Goal: Task Accomplishment & Management: Use online tool/utility

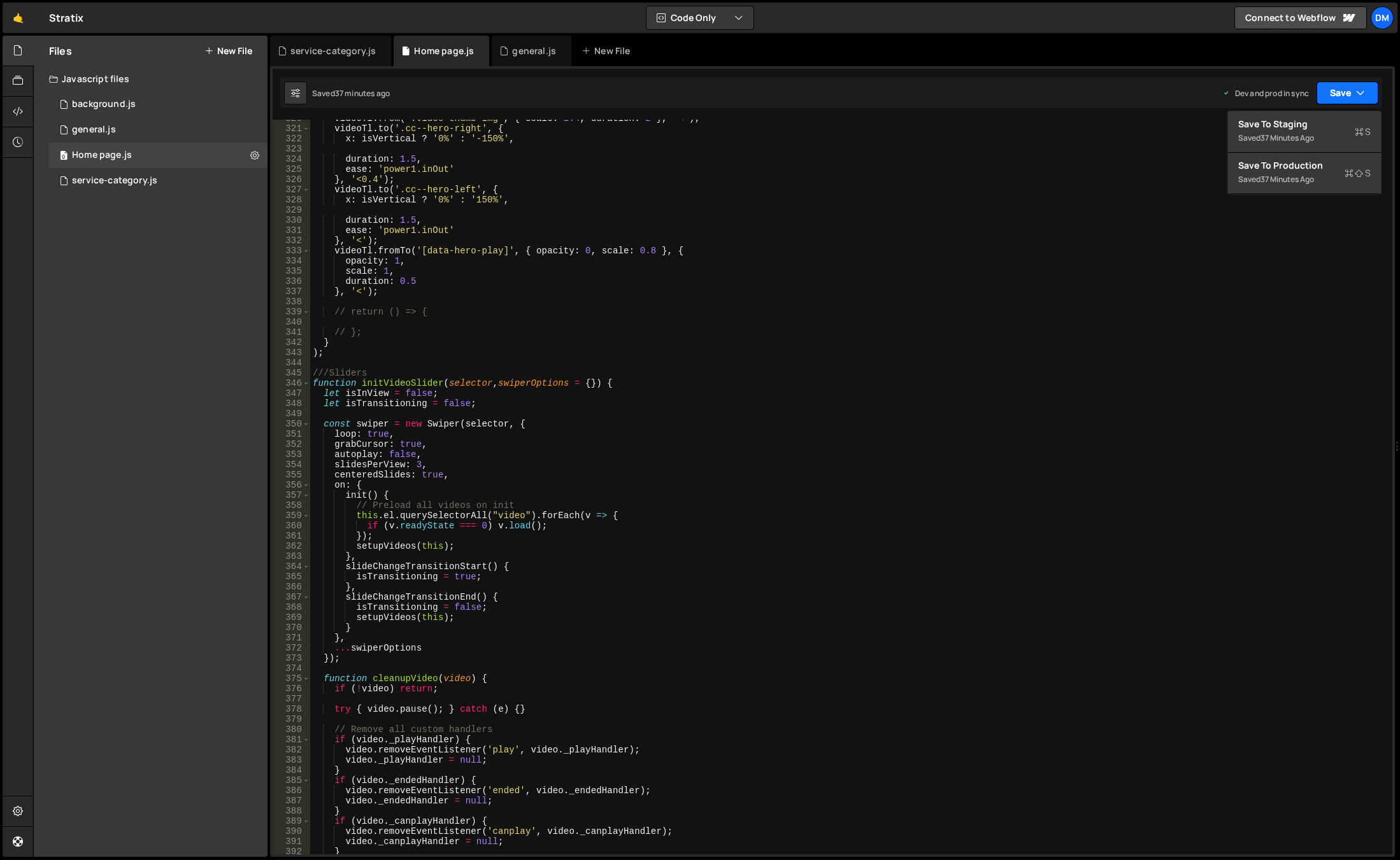
scroll to position [3218, 0]
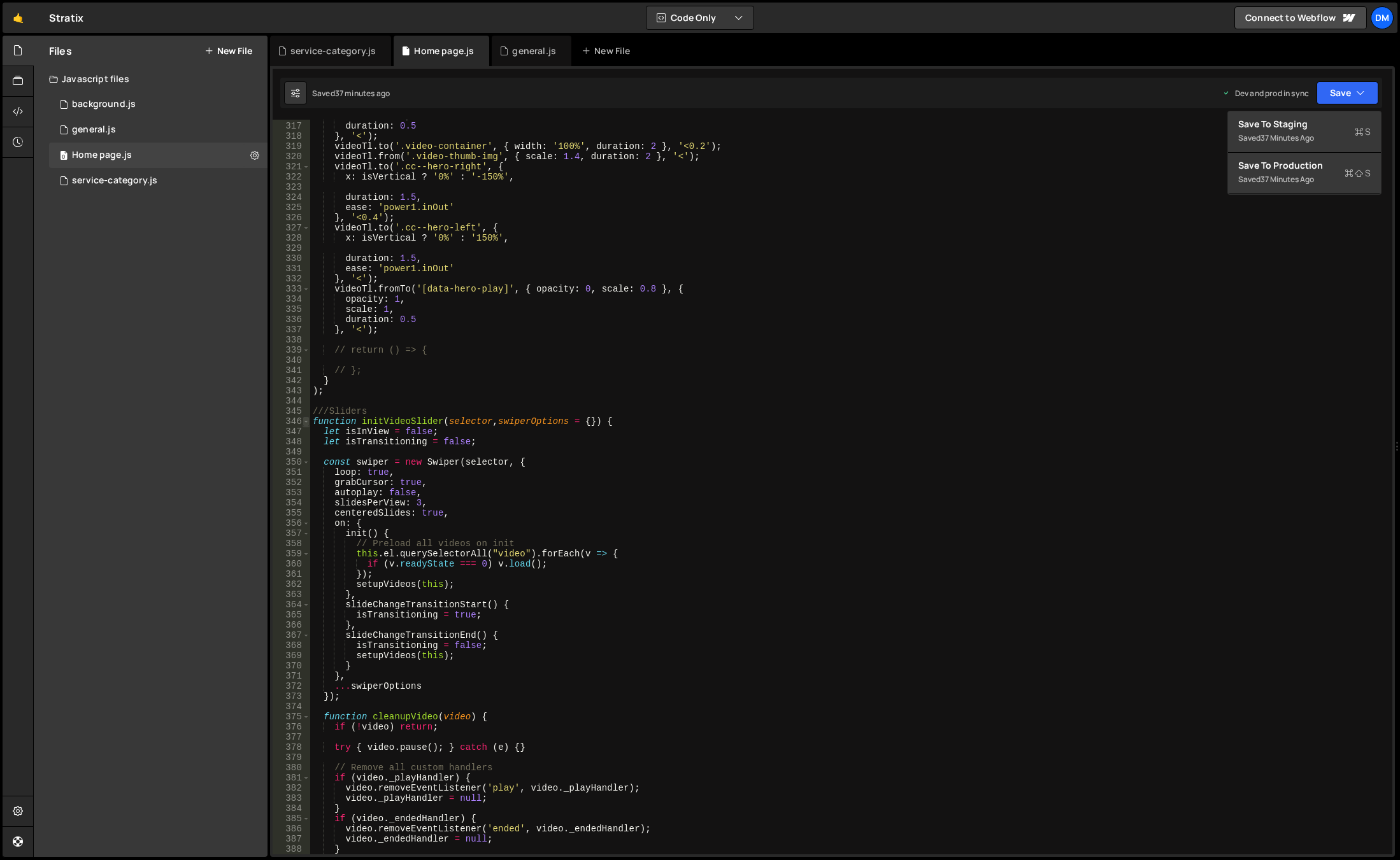
click at [306, 423] on span at bounding box center [306, 421] width 7 height 10
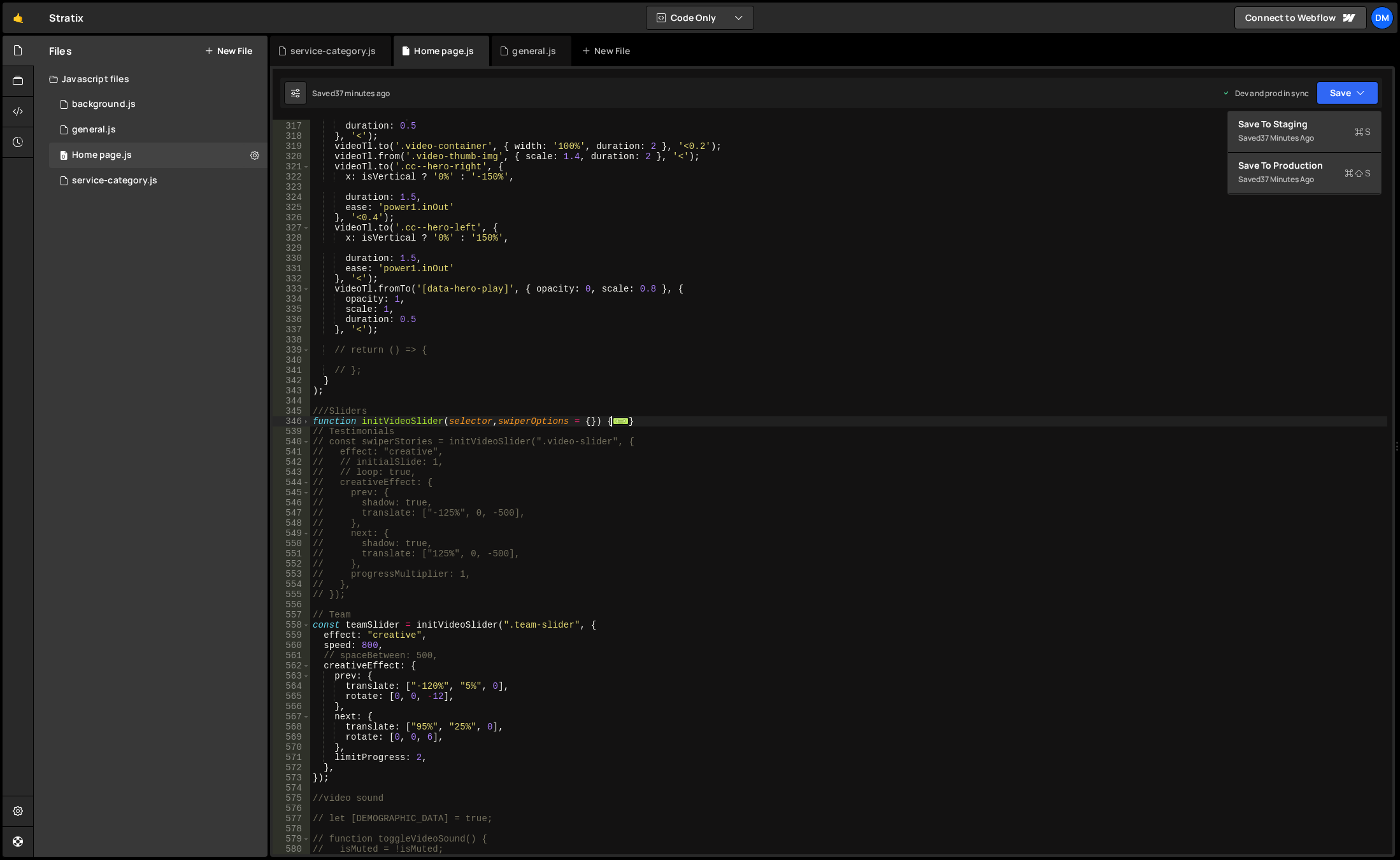
click at [651, 417] on div "scale : 0.85 , duration : 0.5 } , '<' ) ; videoTl . to ( '.video-container' , {…" at bounding box center [849, 488] width 1077 height 755
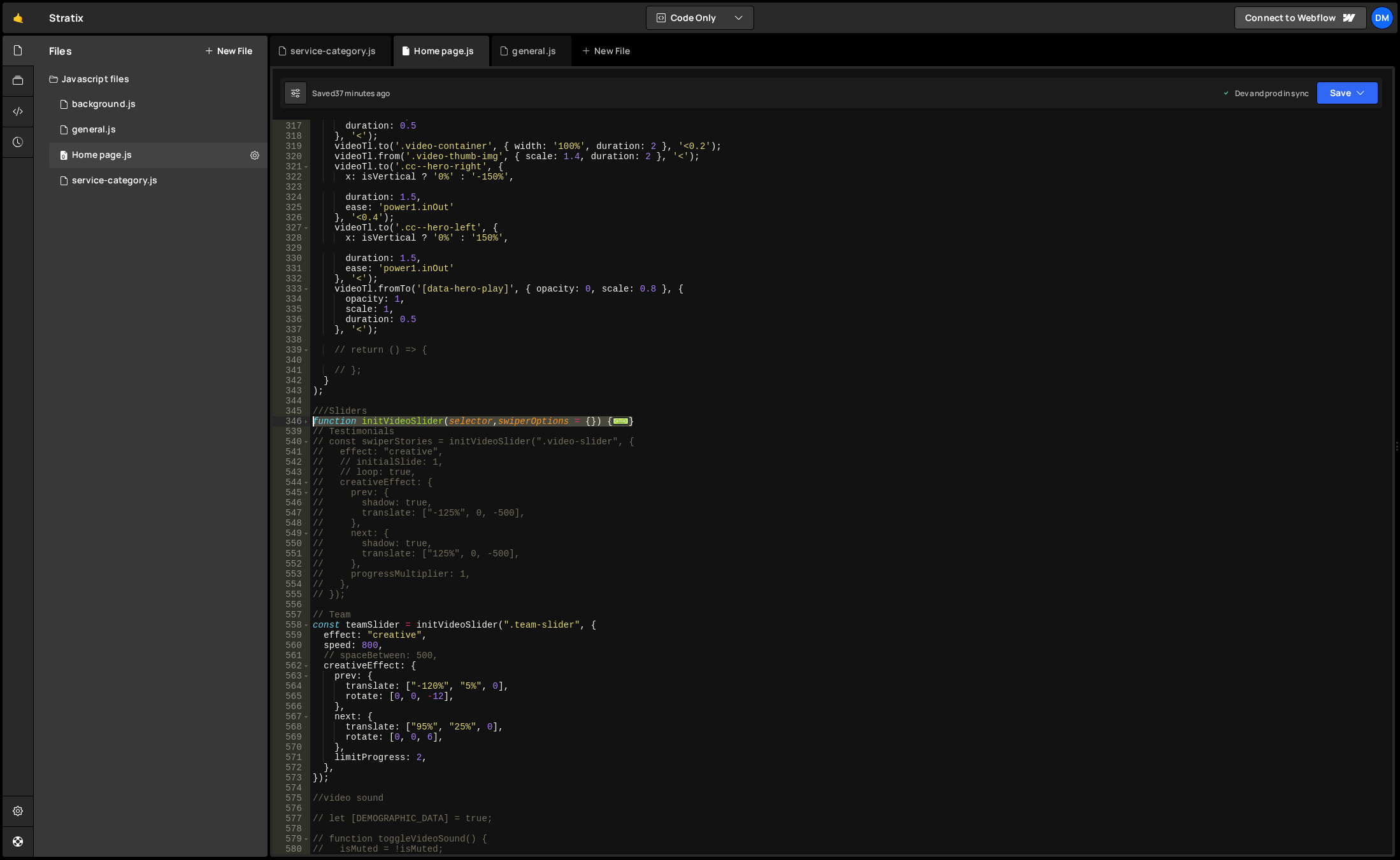
drag, startPoint x: 640, startPoint y: 421, endPoint x: 289, endPoint y: 419, distance: 351.0
click at [289, 419] on div "} 316 317 318 319 320 321 322 323 324 325 326 327 328 329 330 331 332 333 334 3…" at bounding box center [832, 487] width 1119 height 735
paste textarea "}"
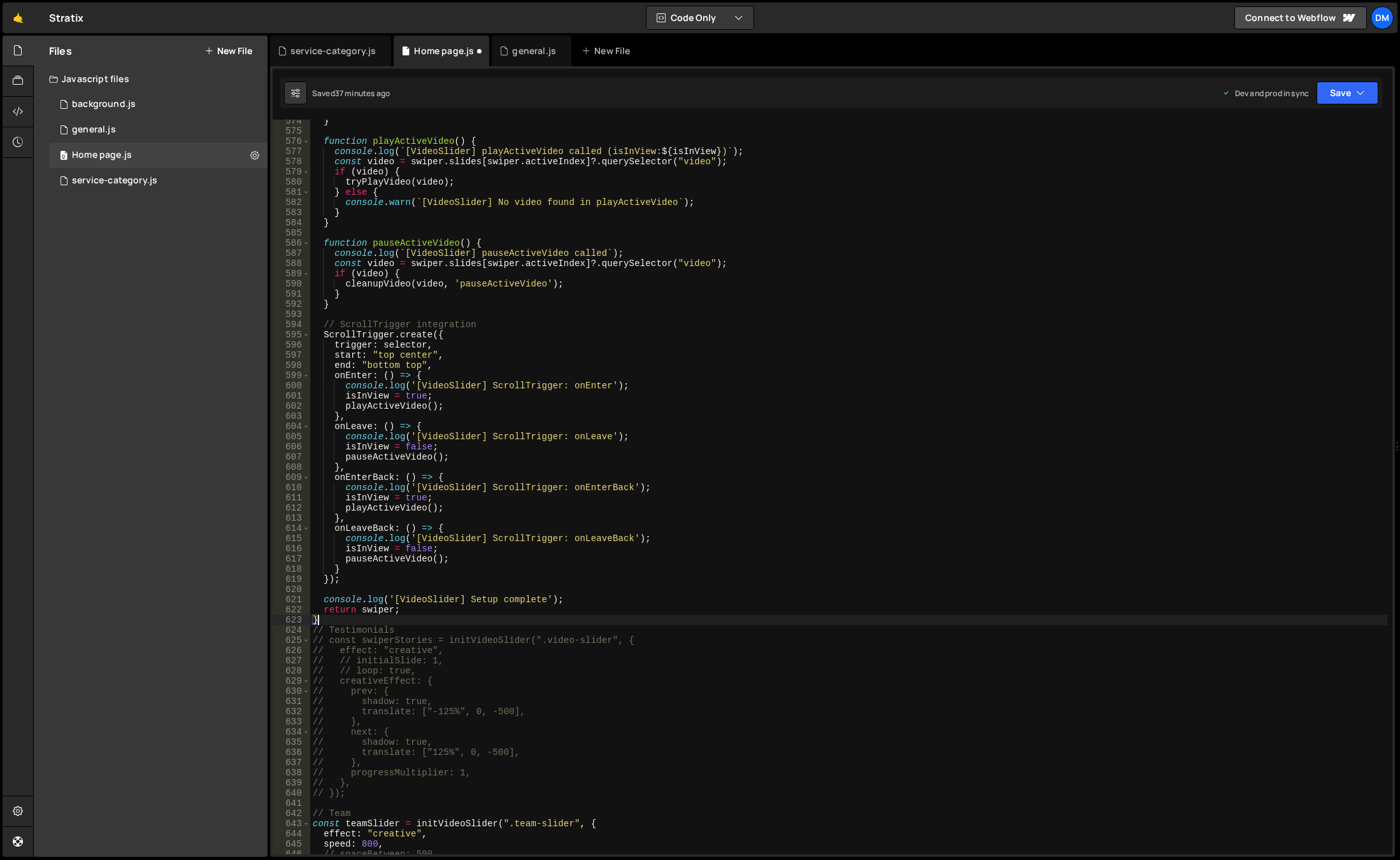
scroll to position [5841, 0]
drag, startPoint x: 1358, startPoint y: 91, endPoint x: 1332, endPoint y: 155, distance: 69.1
click at [1358, 91] on icon "button" at bounding box center [1360, 93] width 9 height 13
drag, startPoint x: 1297, startPoint y: 181, endPoint x: 1321, endPoint y: 139, distance: 48.4
click at [1297, 181] on div "37 minutes ago" at bounding box center [1287, 179] width 54 height 11
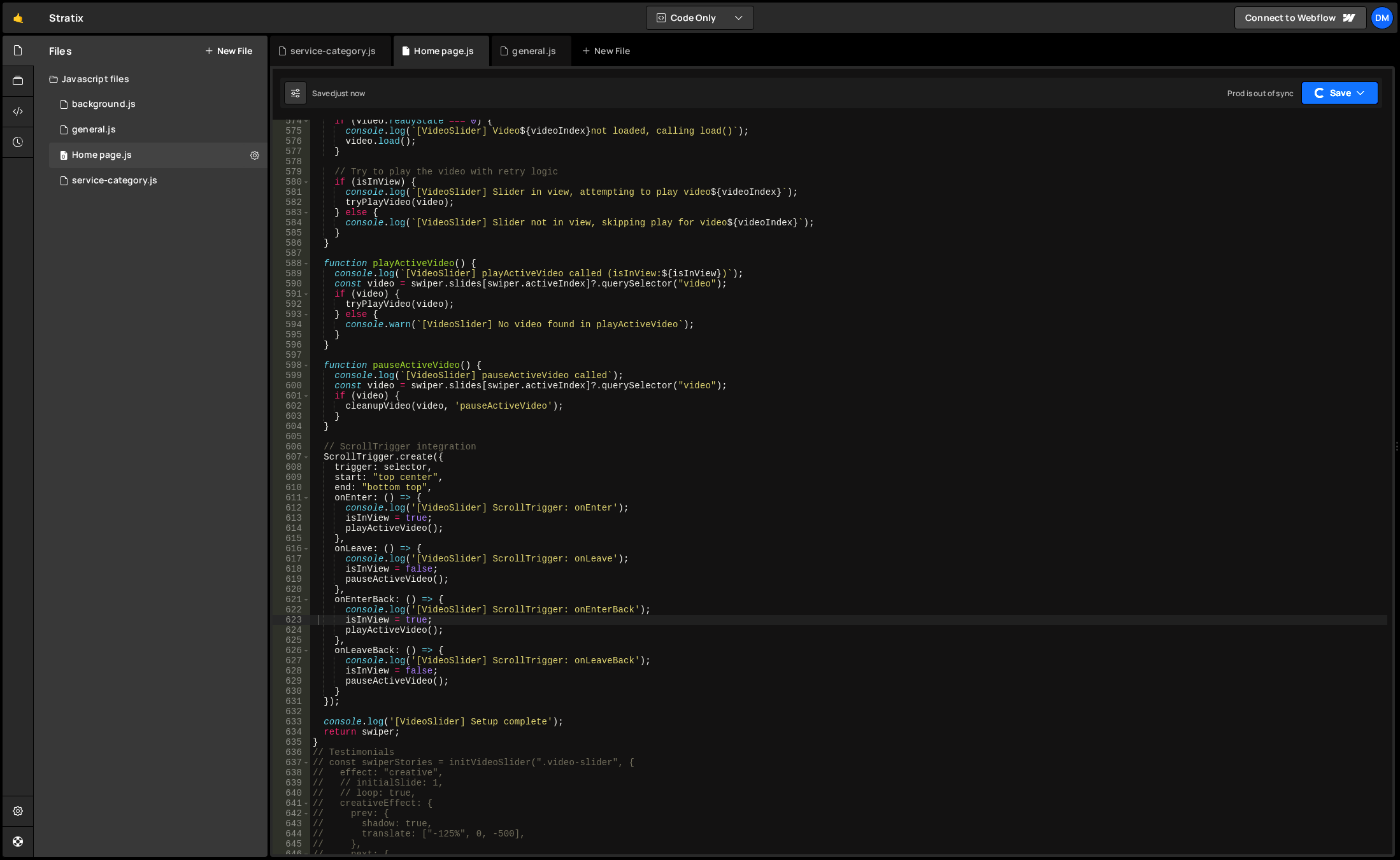
click at [1334, 92] on button "Save" at bounding box center [1339, 93] width 77 height 23
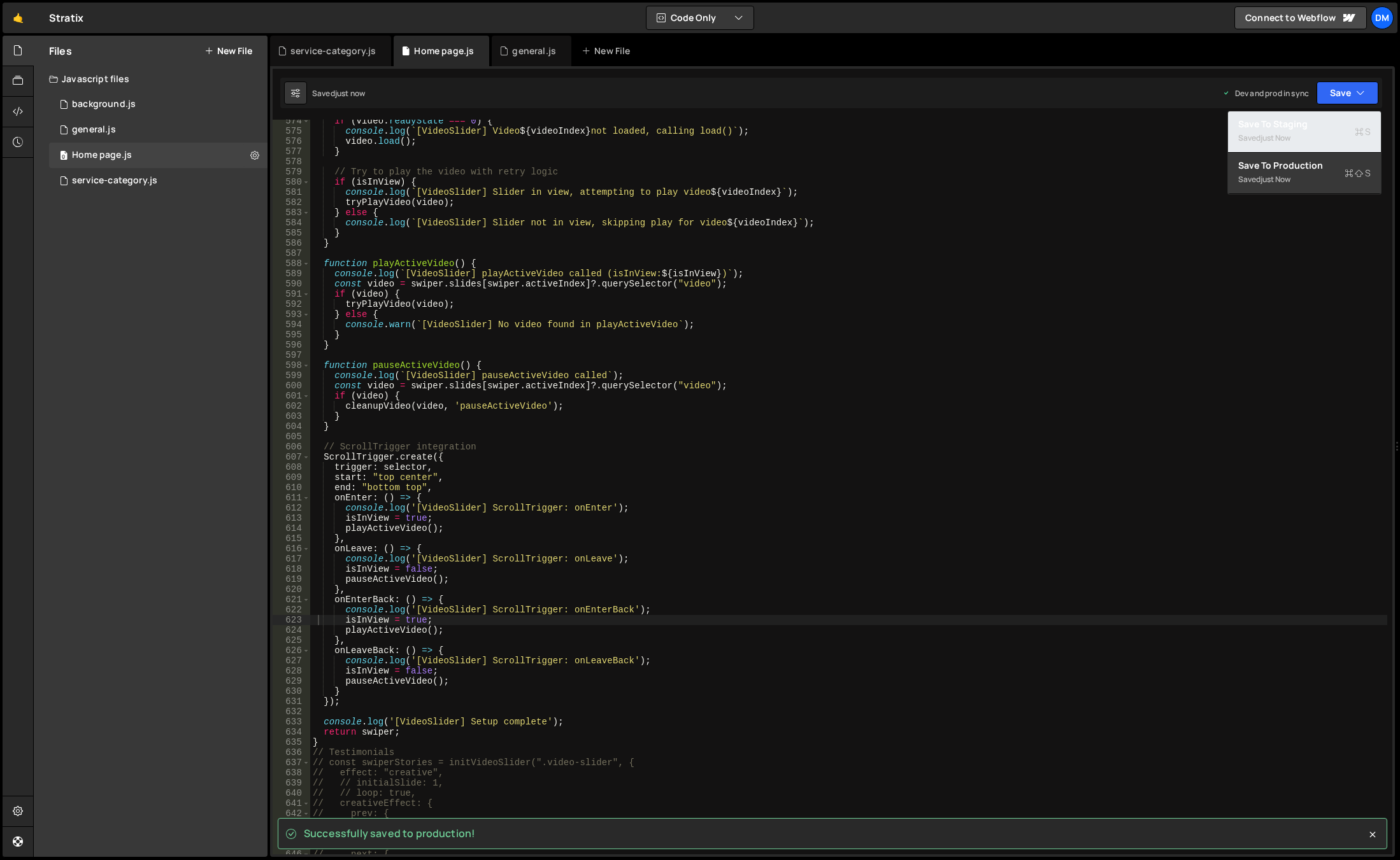
drag, startPoint x: 1295, startPoint y: 135, endPoint x: 989, endPoint y: 352, distance: 375.1
click at [1295, 135] on div "Saved just now" at bounding box center [1304, 138] width 132 height 15
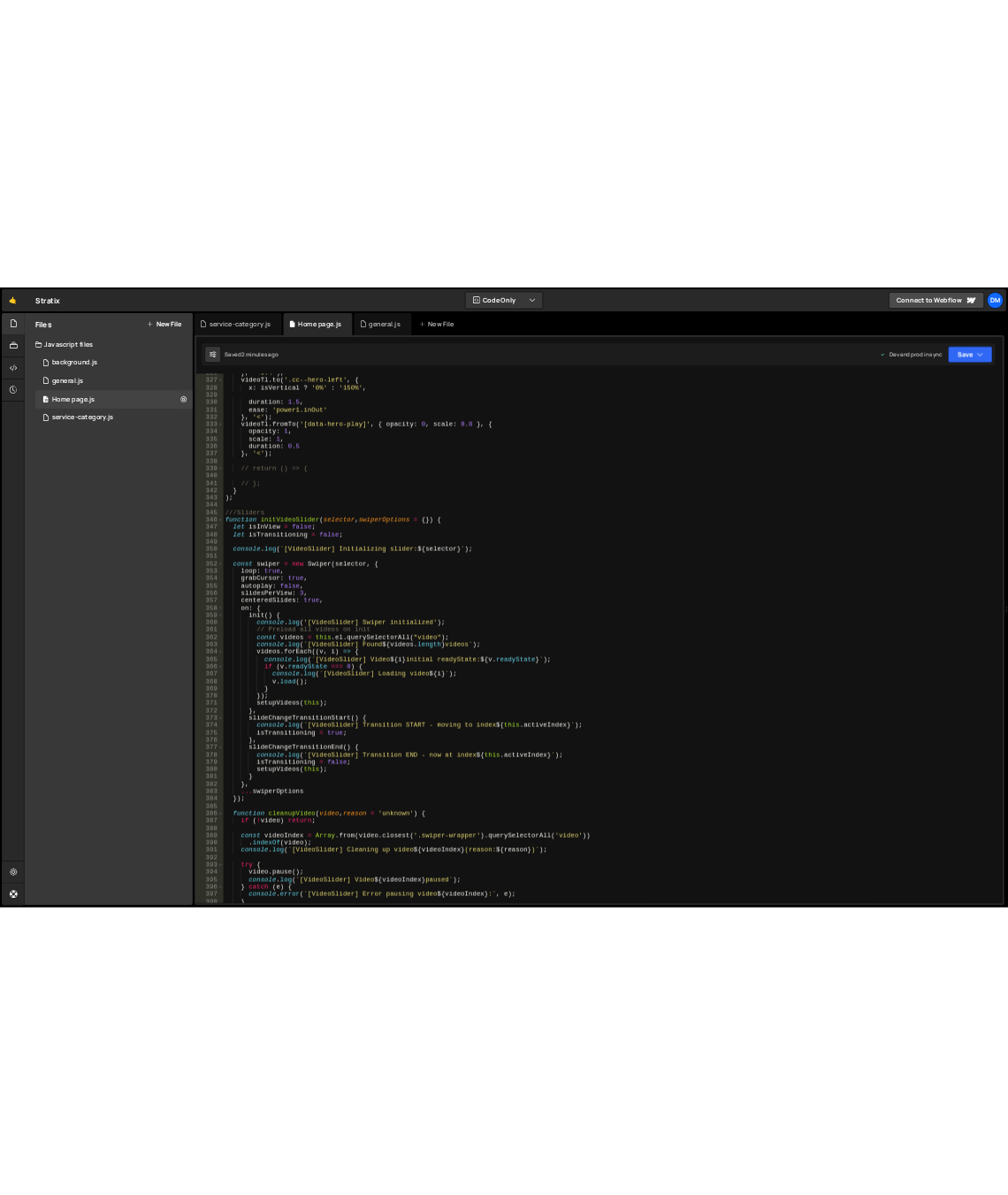
scroll to position [4610, 0]
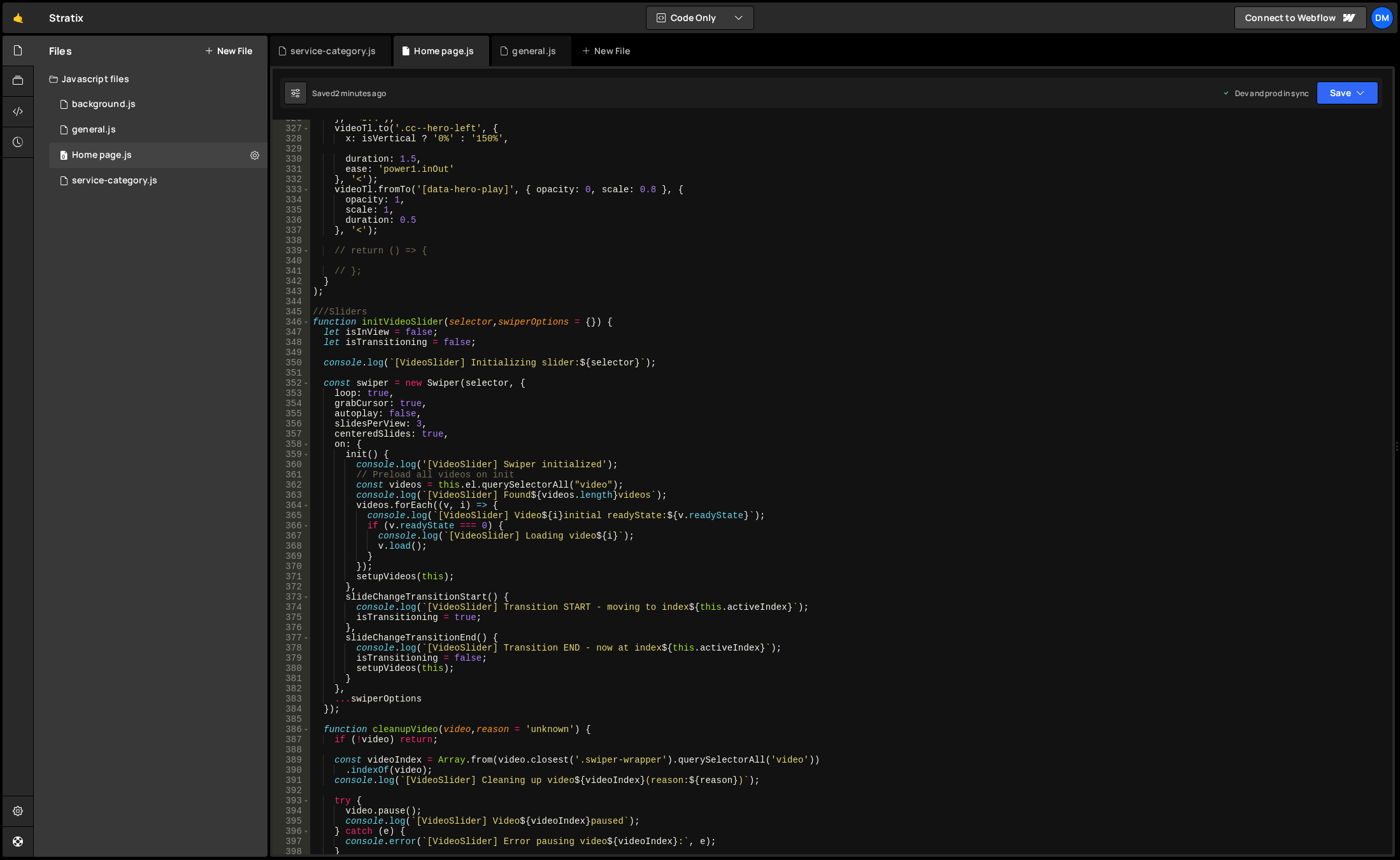
click at [419, 436] on div "} , '<0.4' ) ; videoTl . to ( '.cc--hero-left' , { x : isVertical ? '0%' : '150…" at bounding box center [849, 491] width 1077 height 755
click at [436, 415] on div "} , '<0.4' ) ; videoTl . to ( '.cc--hero-left' , { x : isVertical ? '0%' : '150…" at bounding box center [849, 491] width 1077 height 755
click at [443, 399] on div "} , '<0.4' ) ; videoTl . to ( '.cc--hero-left' , { x : isVertical ? '0%' : '150…" at bounding box center [849, 491] width 1077 height 755
drag, startPoint x: 431, startPoint y: 391, endPoint x: 298, endPoint y: 392, distance: 133.0
click at [298, 392] on div "grabCursor: true, 326 327 328 329 330 331 332 333 334 335 336 337 338 339 340 3…" at bounding box center [832, 487] width 1119 height 735
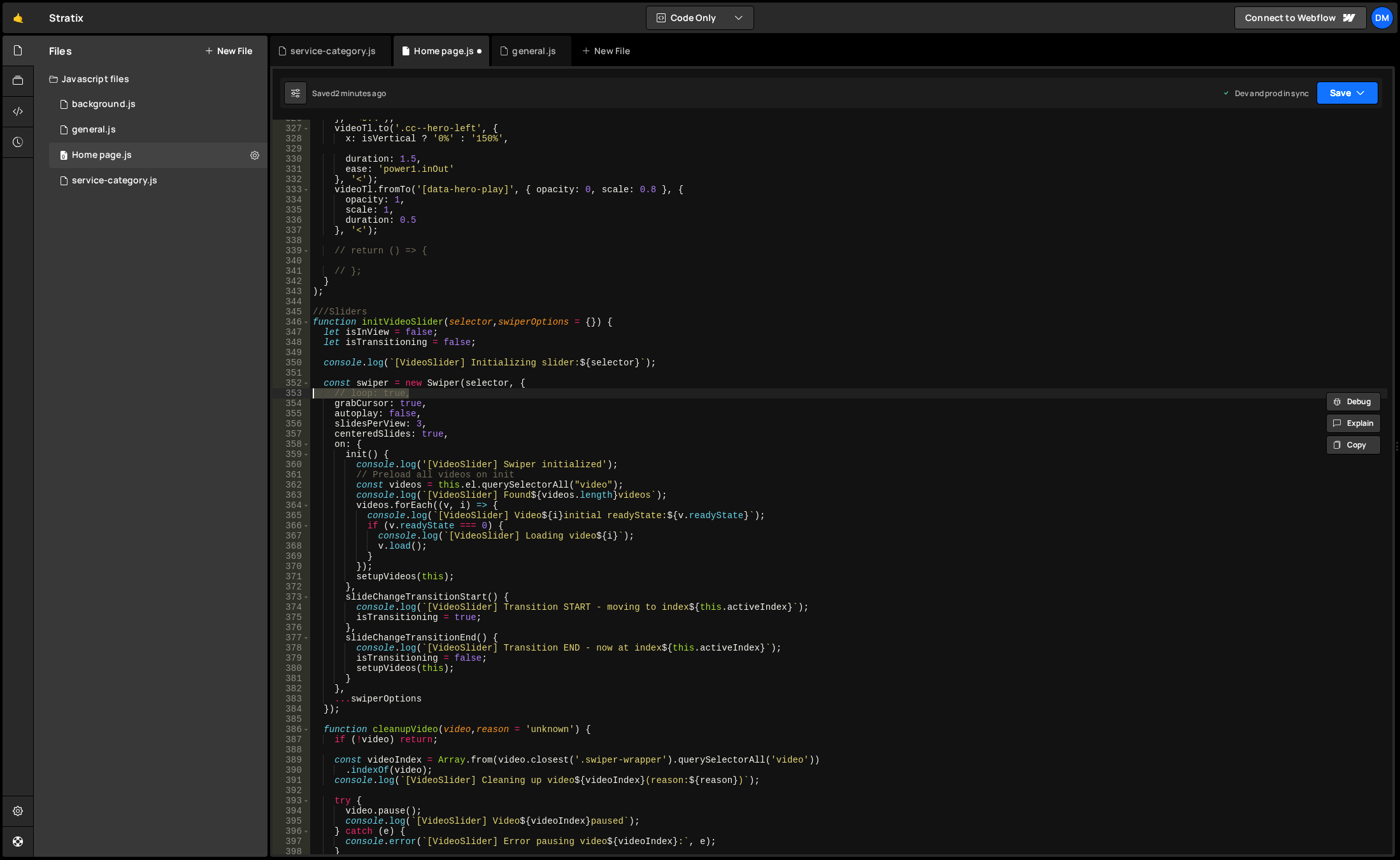
click at [1341, 93] on button "Save" at bounding box center [1347, 93] width 62 height 23
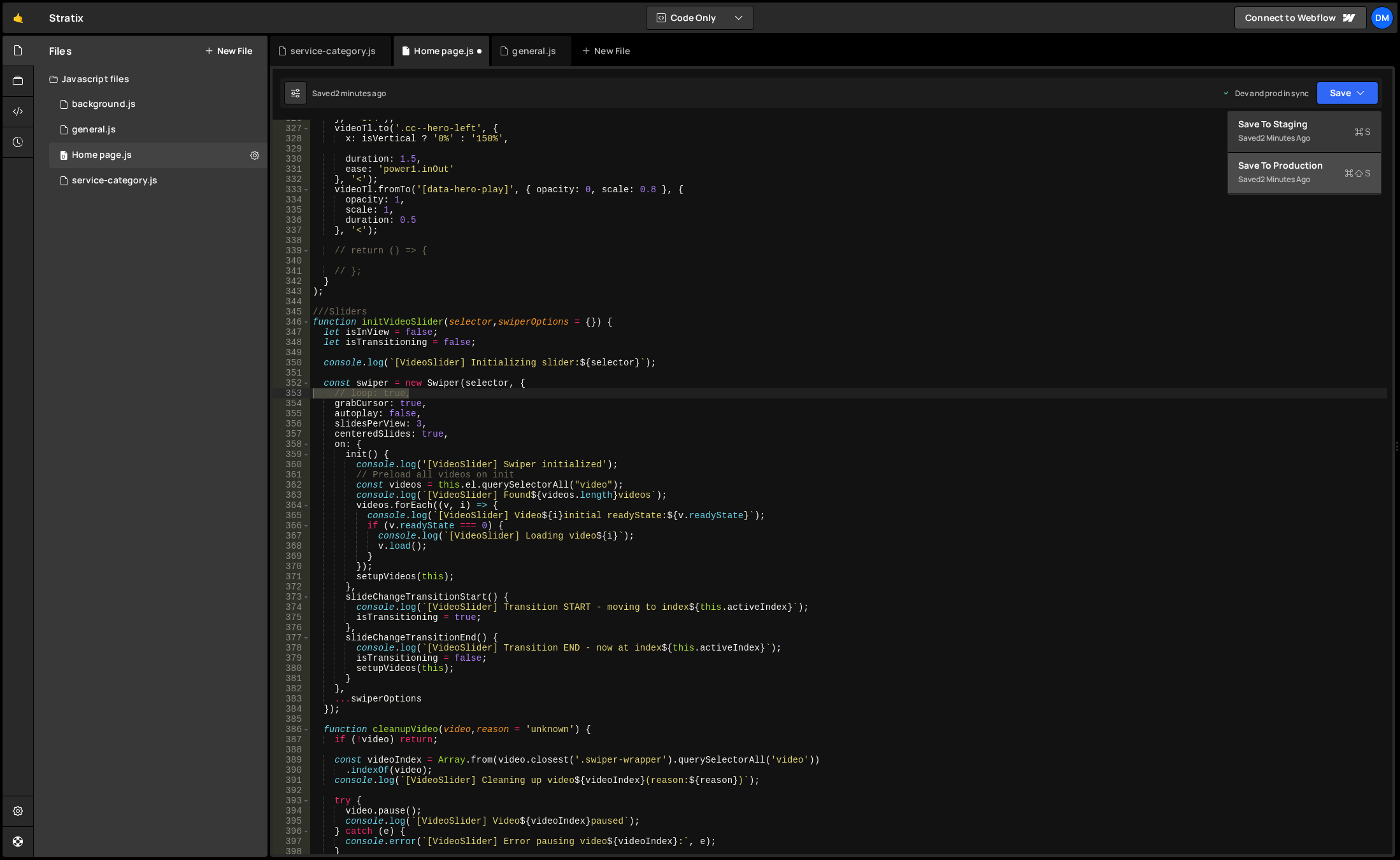
click at [1292, 183] on div "2 minutes ago" at bounding box center [1285, 179] width 50 height 11
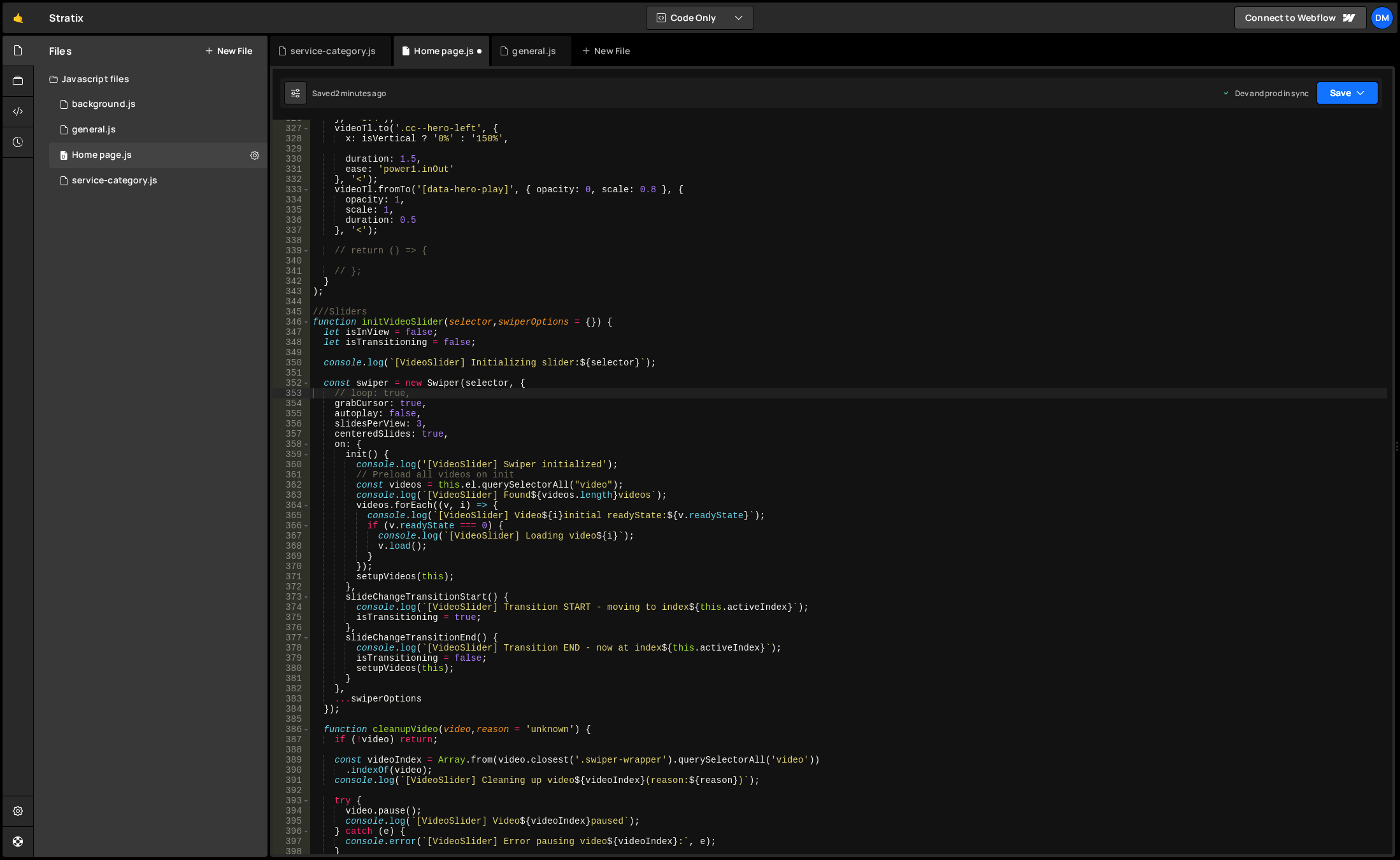
click at [1320, 87] on button "Save" at bounding box center [1347, 93] width 62 height 23
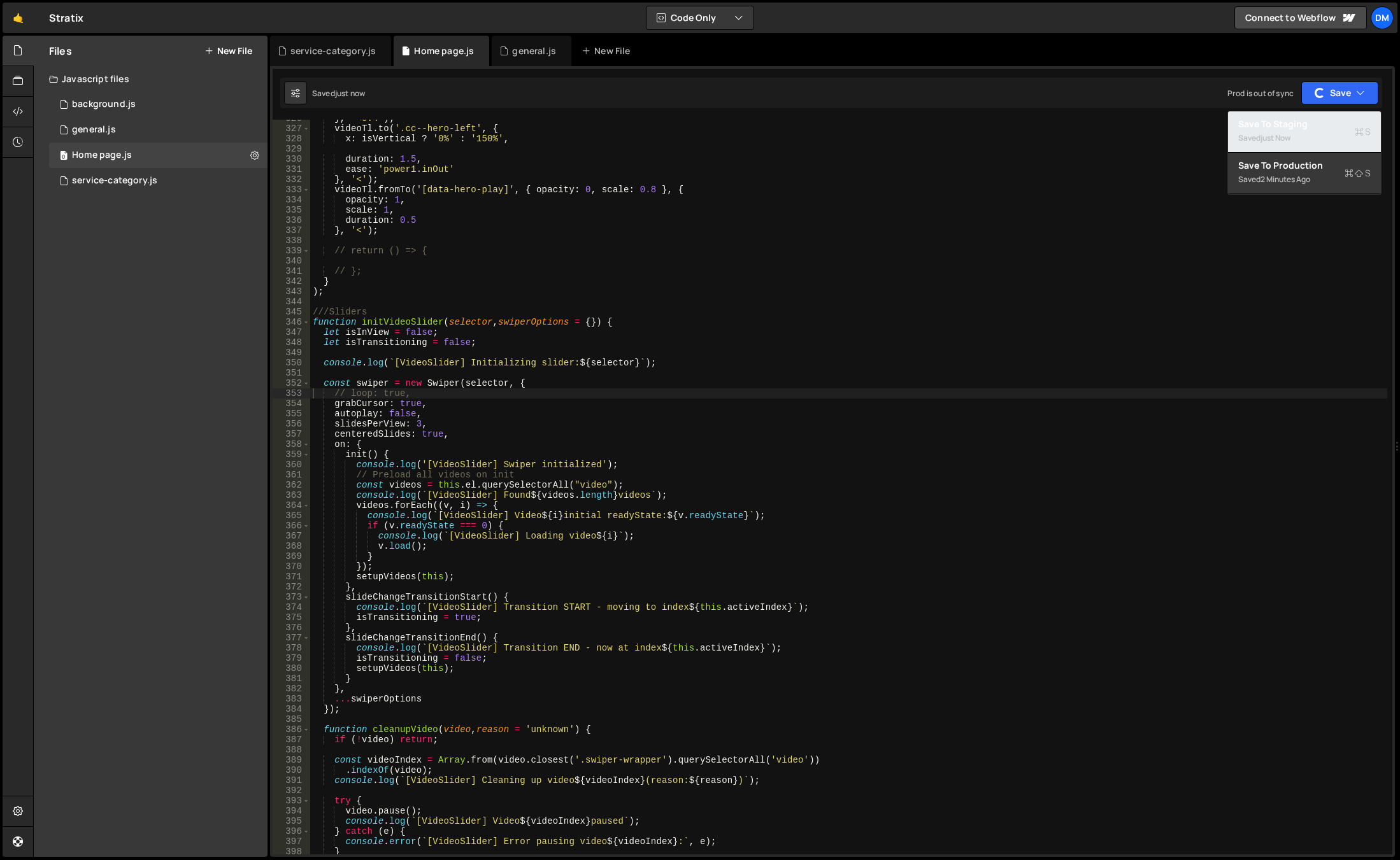
click at [1266, 141] on div "just now" at bounding box center [1275, 138] width 30 height 11
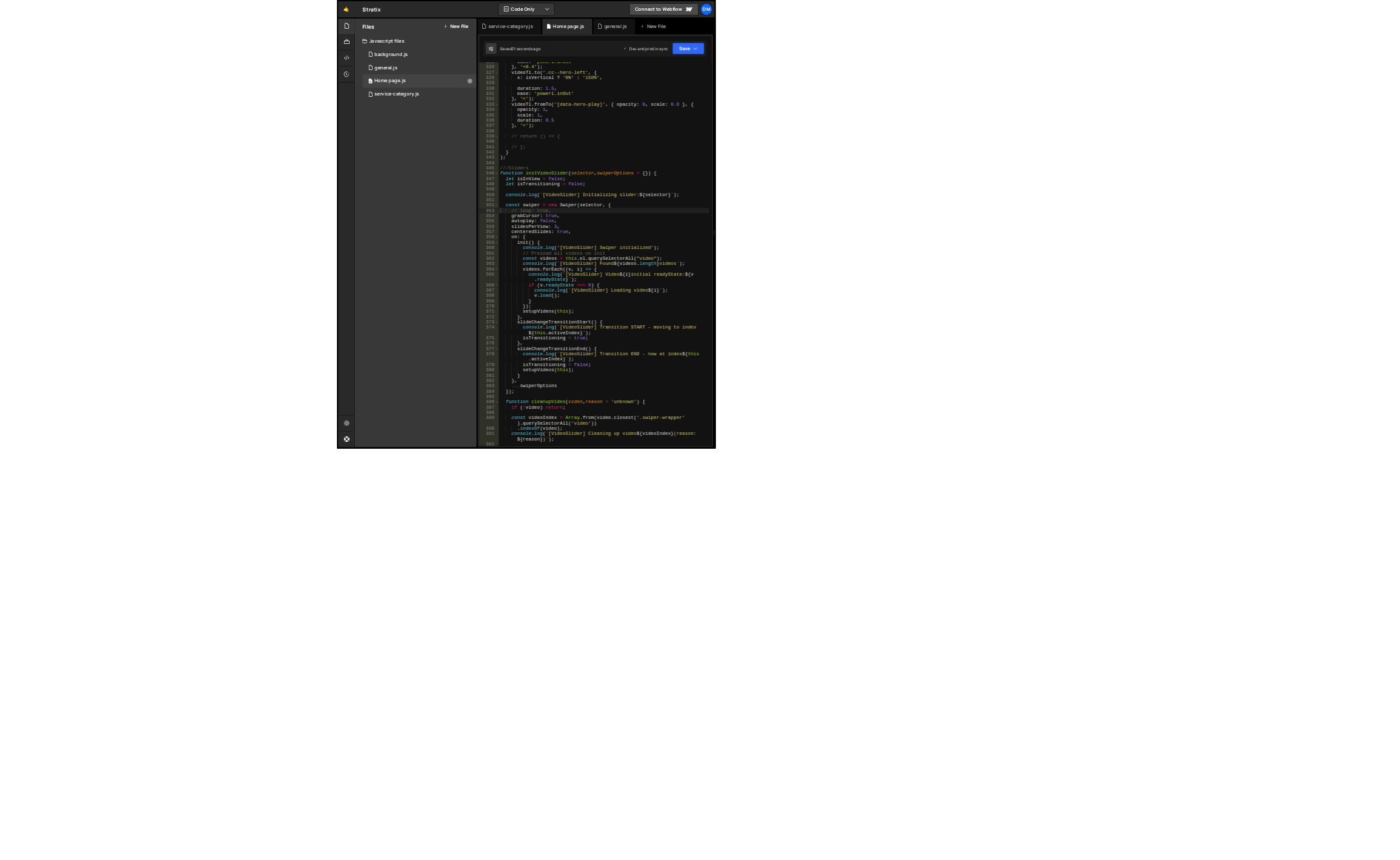
scroll to position [3307, 0]
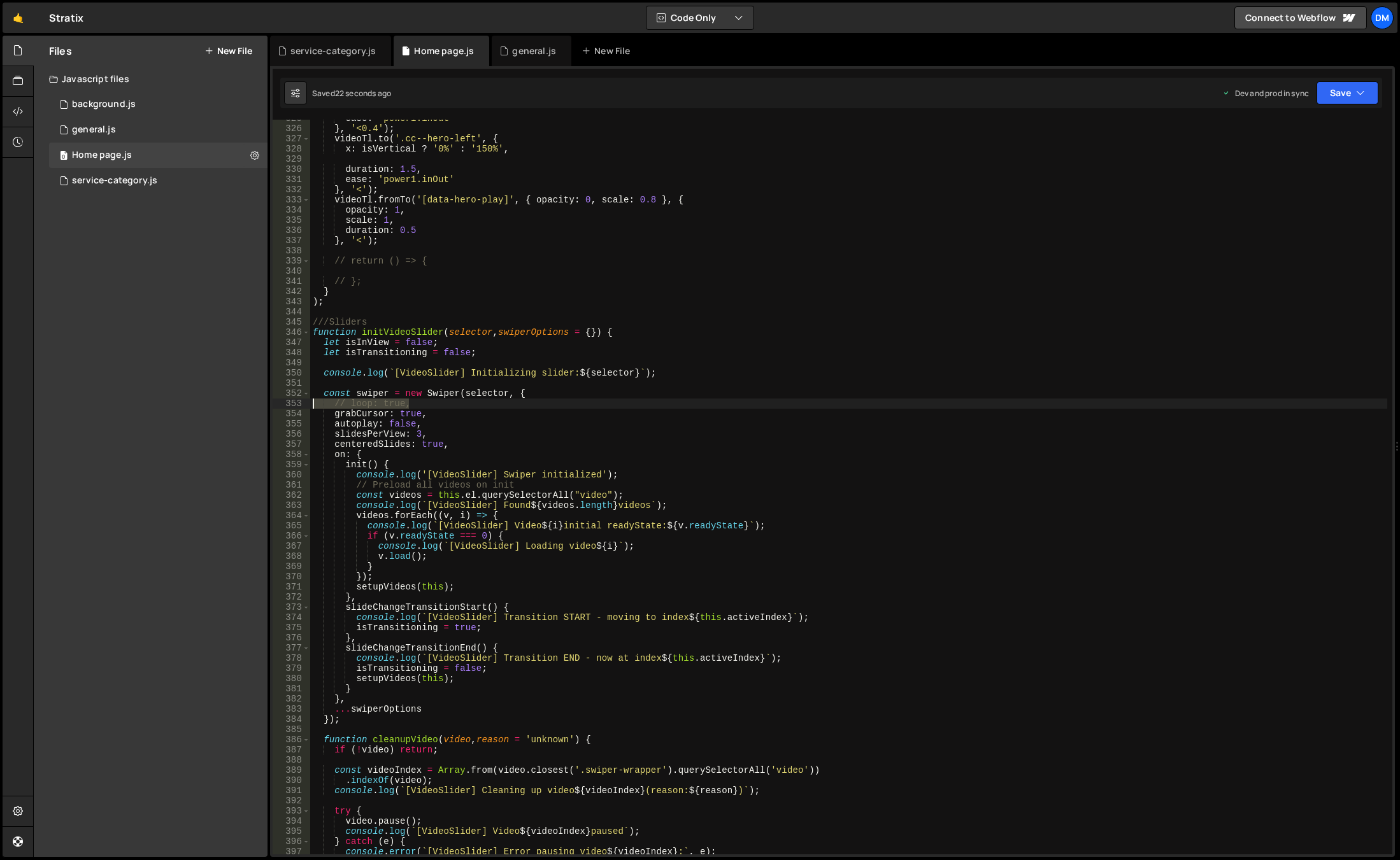
drag, startPoint x: 416, startPoint y: 404, endPoint x: 229, endPoint y: 402, distance: 187.0
click at [229, 402] on div "Files New File Javascript files 0 background.js 0 0 general.js 0 0 Home page.js…" at bounding box center [717, 447] width 1367 height 822
drag, startPoint x: 1332, startPoint y: 103, endPoint x: 1332, endPoint y: 110, distance: 7.0
click at [1332, 102] on button "Save" at bounding box center [1347, 93] width 62 height 23
click at [1309, 153] on div "Save to Staging S Saved 24 seconds ago Save to Production S Saved 23 seconds ag…" at bounding box center [1304, 152] width 154 height 84
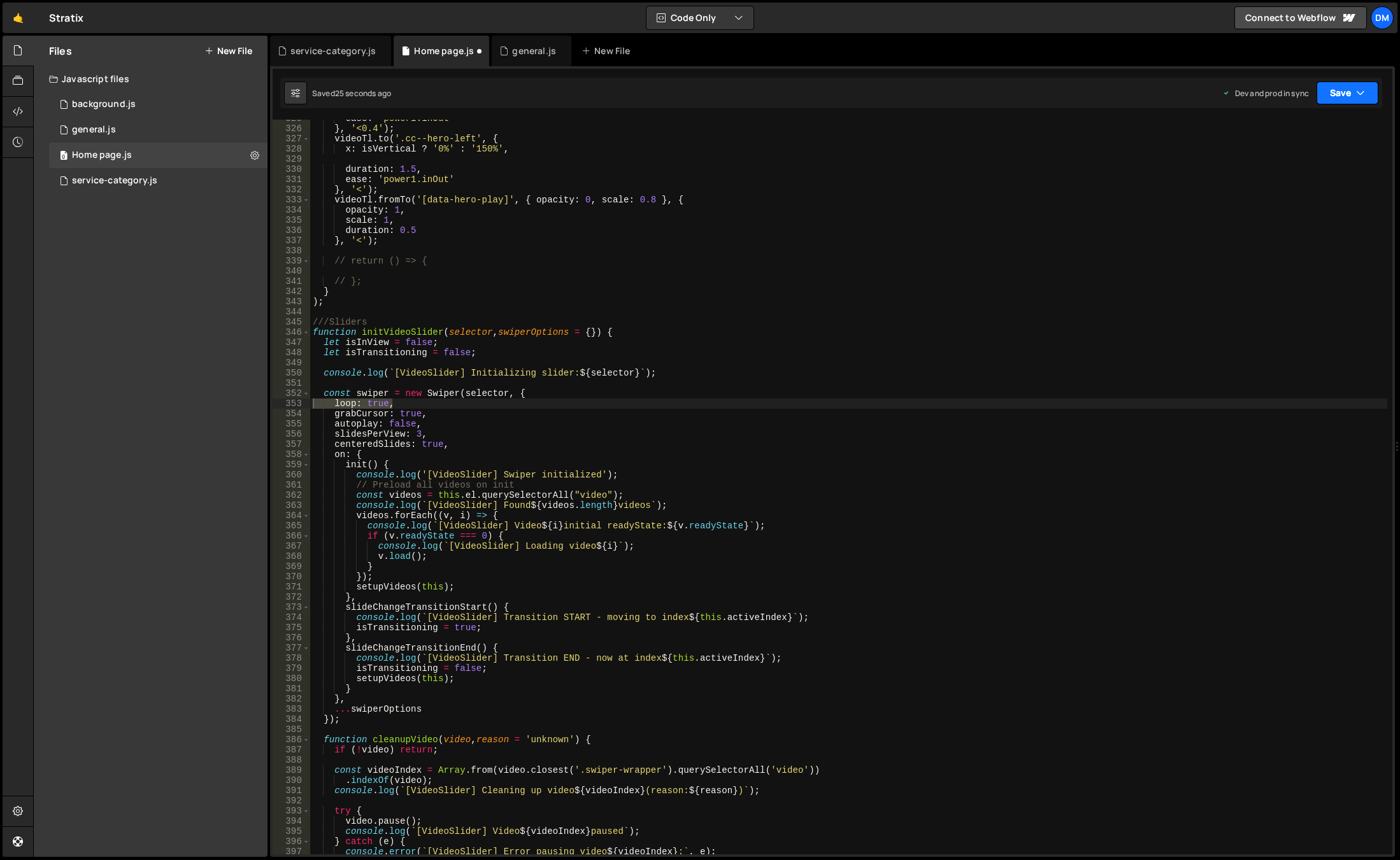
click at [1335, 89] on button "Save" at bounding box center [1347, 93] width 62 height 23
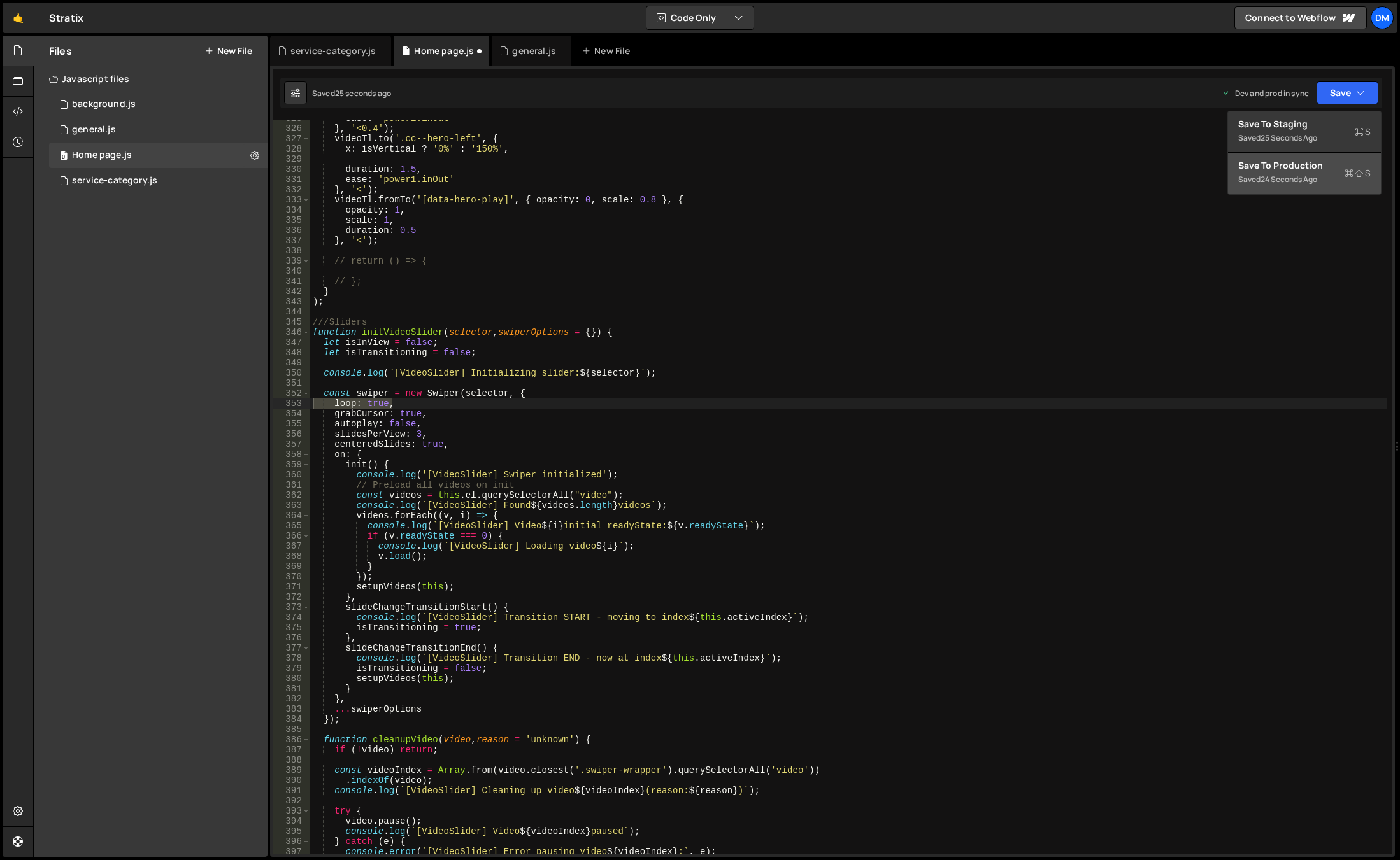
click at [1278, 178] on div "24 seconds ago" at bounding box center [1289, 179] width 57 height 11
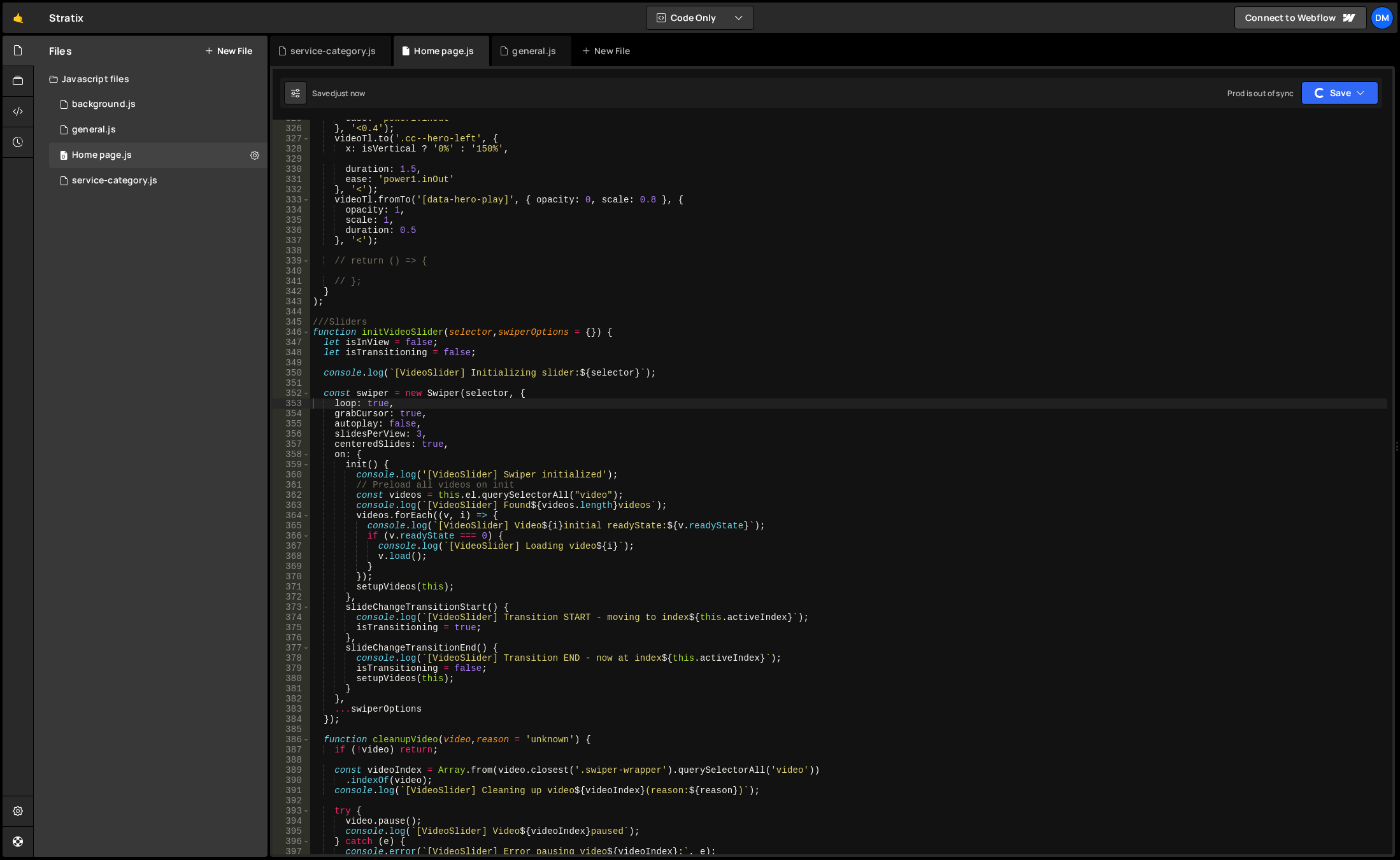
click at [1314, 80] on div "Saved just now Prod is out of sync Upgrade to Edit Save Save to Staging S Saved…" at bounding box center [831, 93] width 1102 height 30
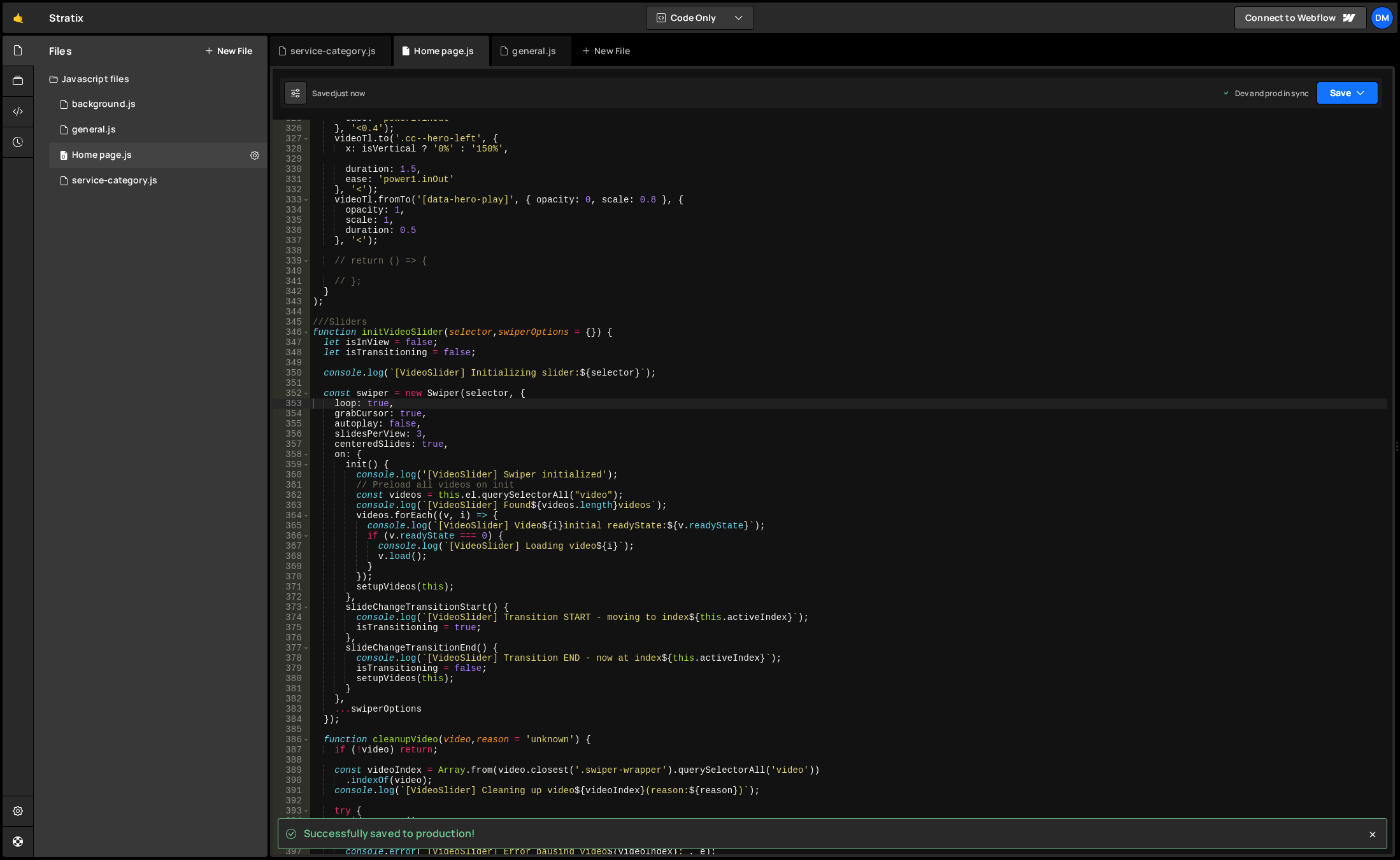
click at [1321, 95] on button "Save" at bounding box center [1347, 93] width 62 height 23
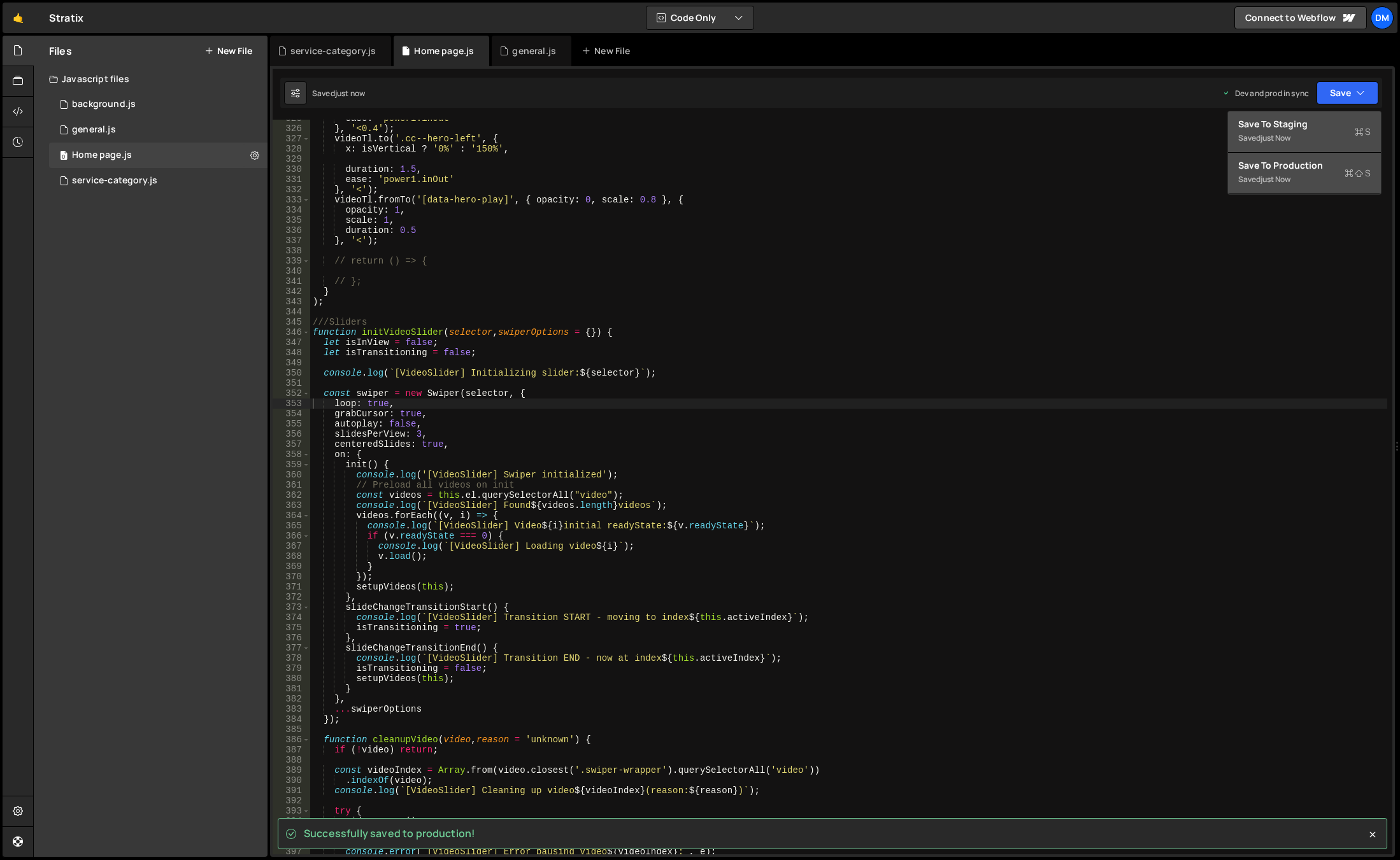
click at [1270, 144] on div "Saved just now" at bounding box center [1304, 138] width 132 height 15
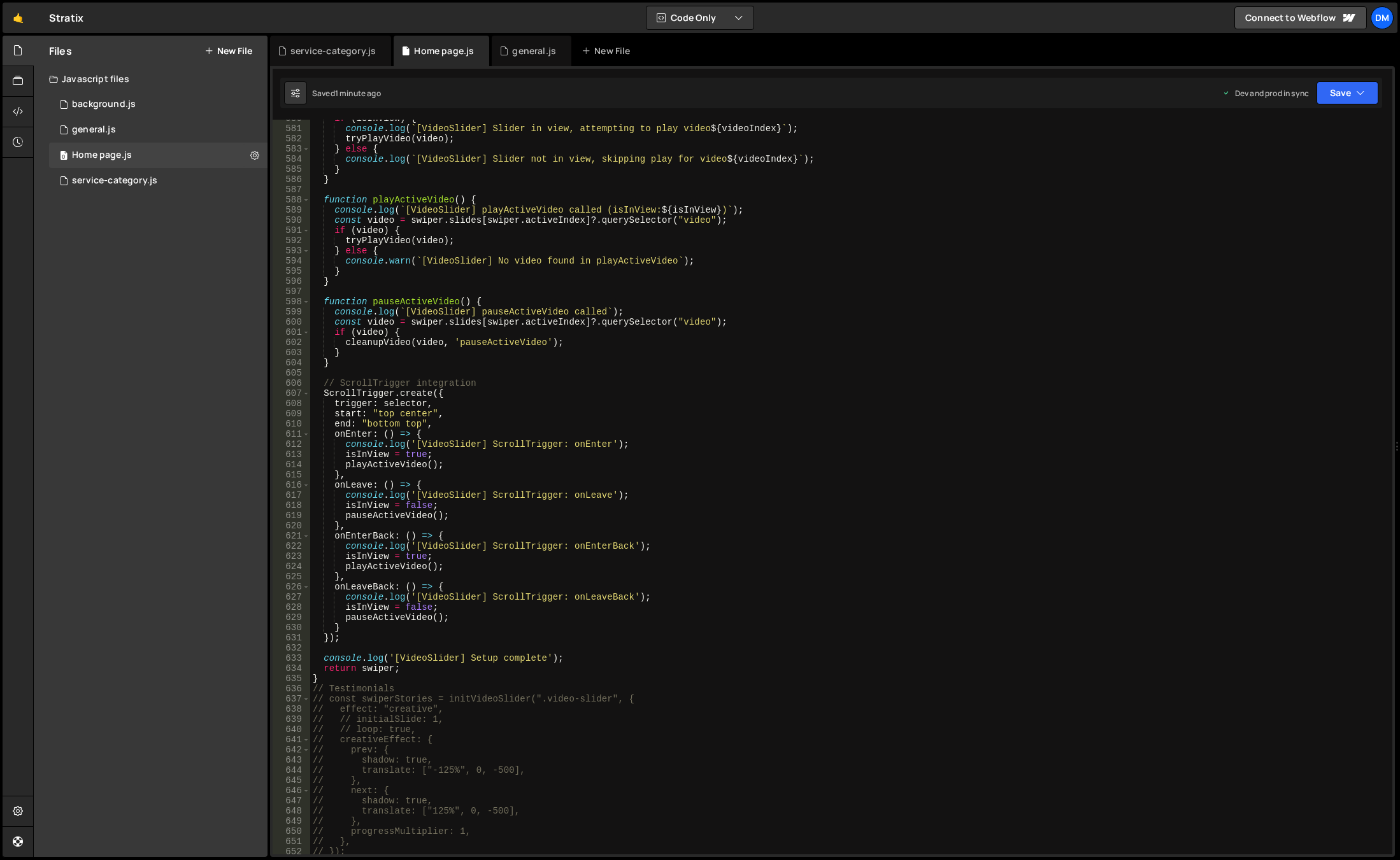
scroll to position [6058, 0]
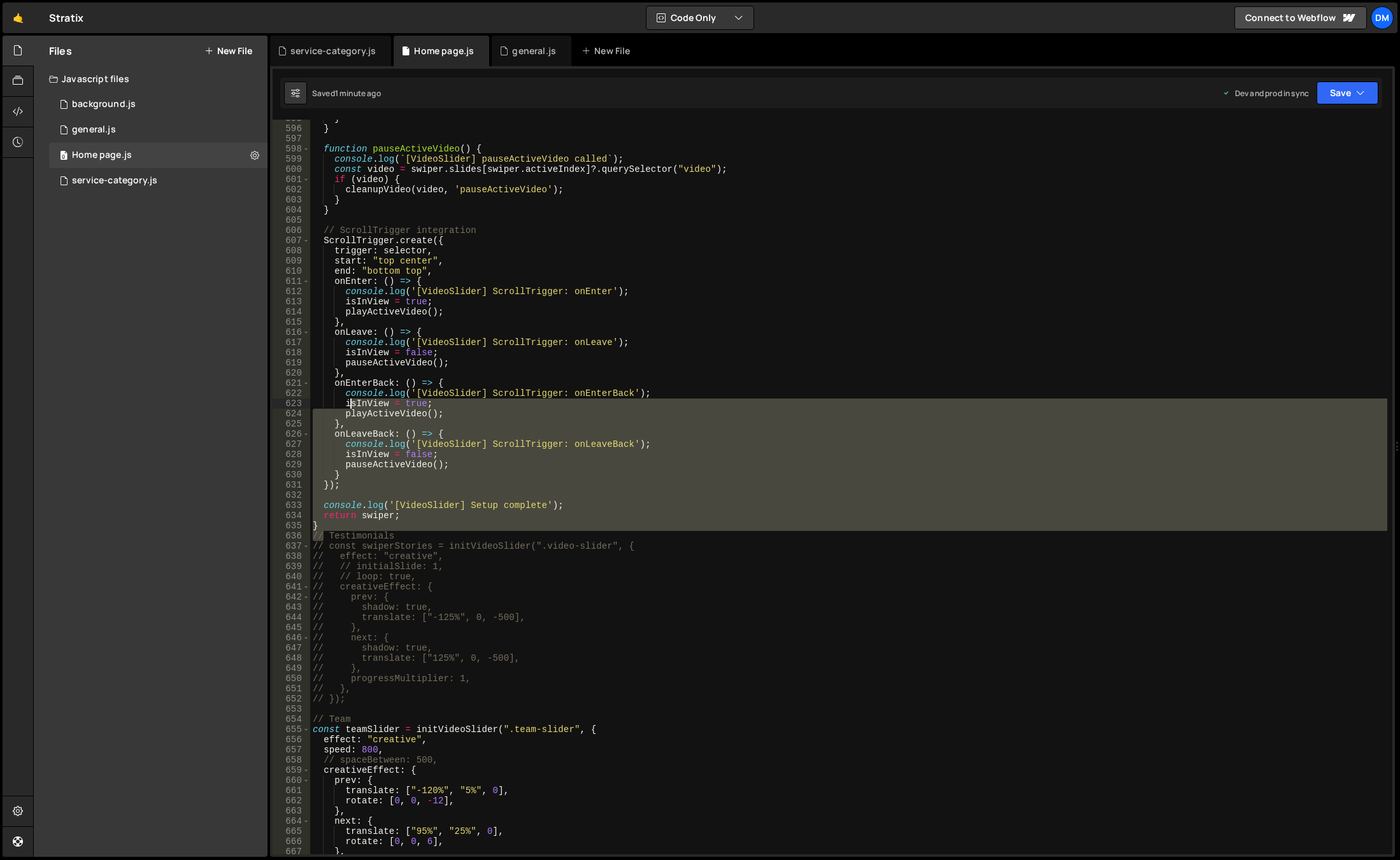
drag, startPoint x: 326, startPoint y: 532, endPoint x: 350, endPoint y: 402, distance: 132.2
click at [350, 402] on div "} } function pauseActiveVideo ( ) { console . log ( ` [VideoSlider] pauseActive…" at bounding box center [849, 491] width 1077 height 755
click at [367, 519] on div "} } function pauseActiveVideo ( ) { console . log ( ` [VideoSlider] pauseActive…" at bounding box center [849, 487] width 1077 height 735
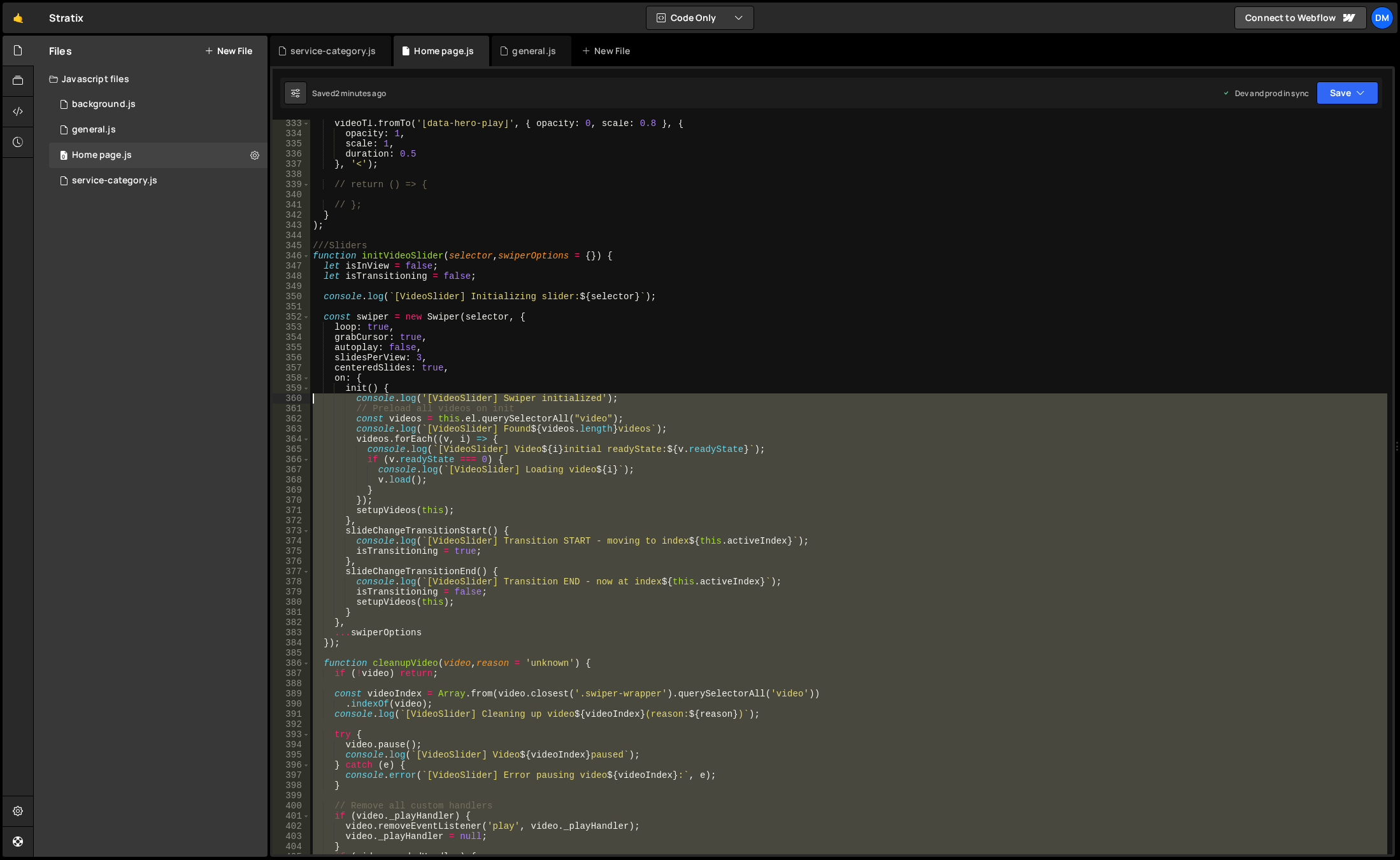
scroll to position [3193, 0]
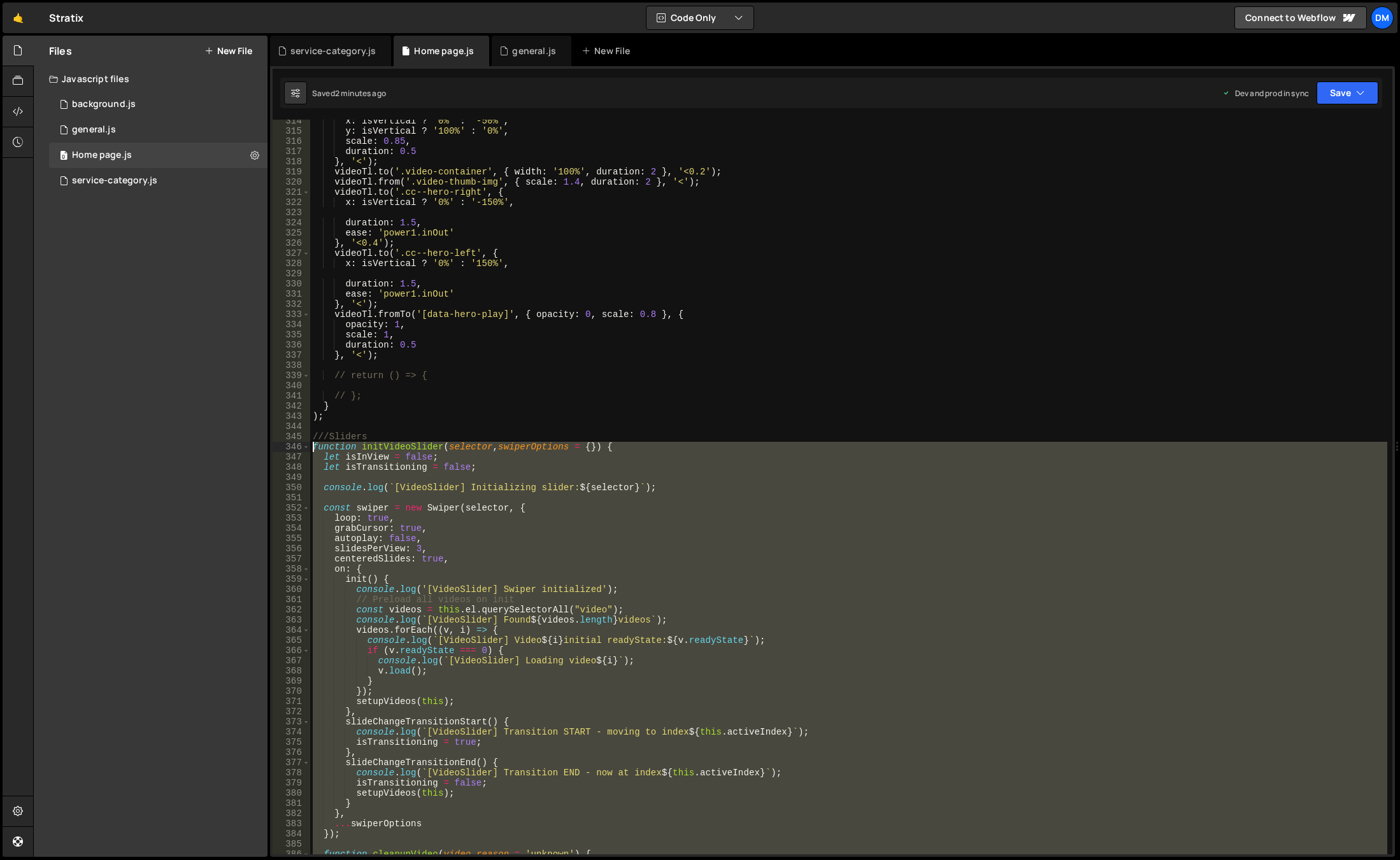
drag, startPoint x: 321, startPoint y: 528, endPoint x: 281, endPoint y: 447, distance: 90.3
click at [281, 447] on div "return swiper; 314 315 316 317 318 319 320 321 322 323 324 325 326 327 328 329 …" at bounding box center [832, 487] width 1119 height 735
paste textarea "}"
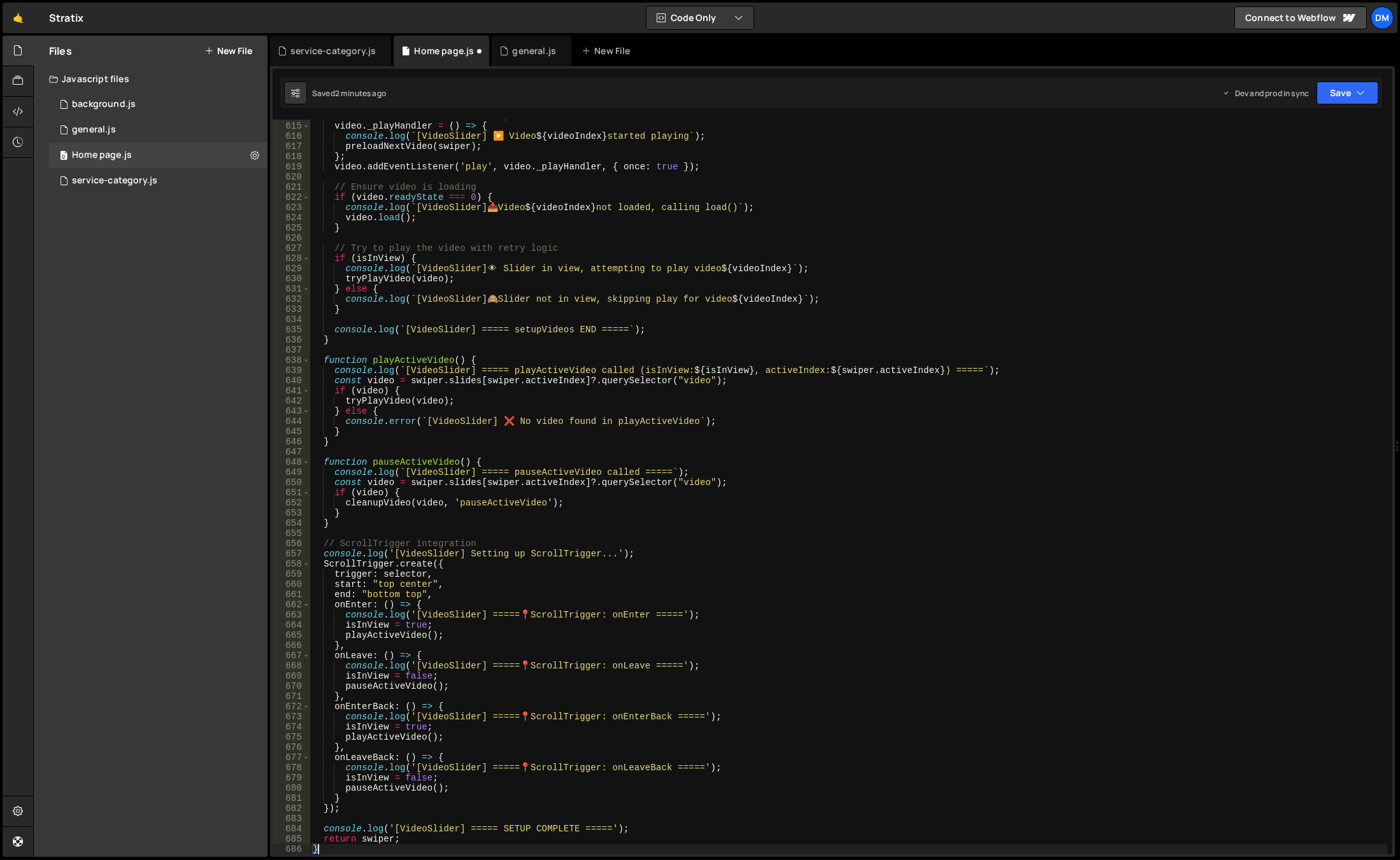
scroll to position [6369, 0]
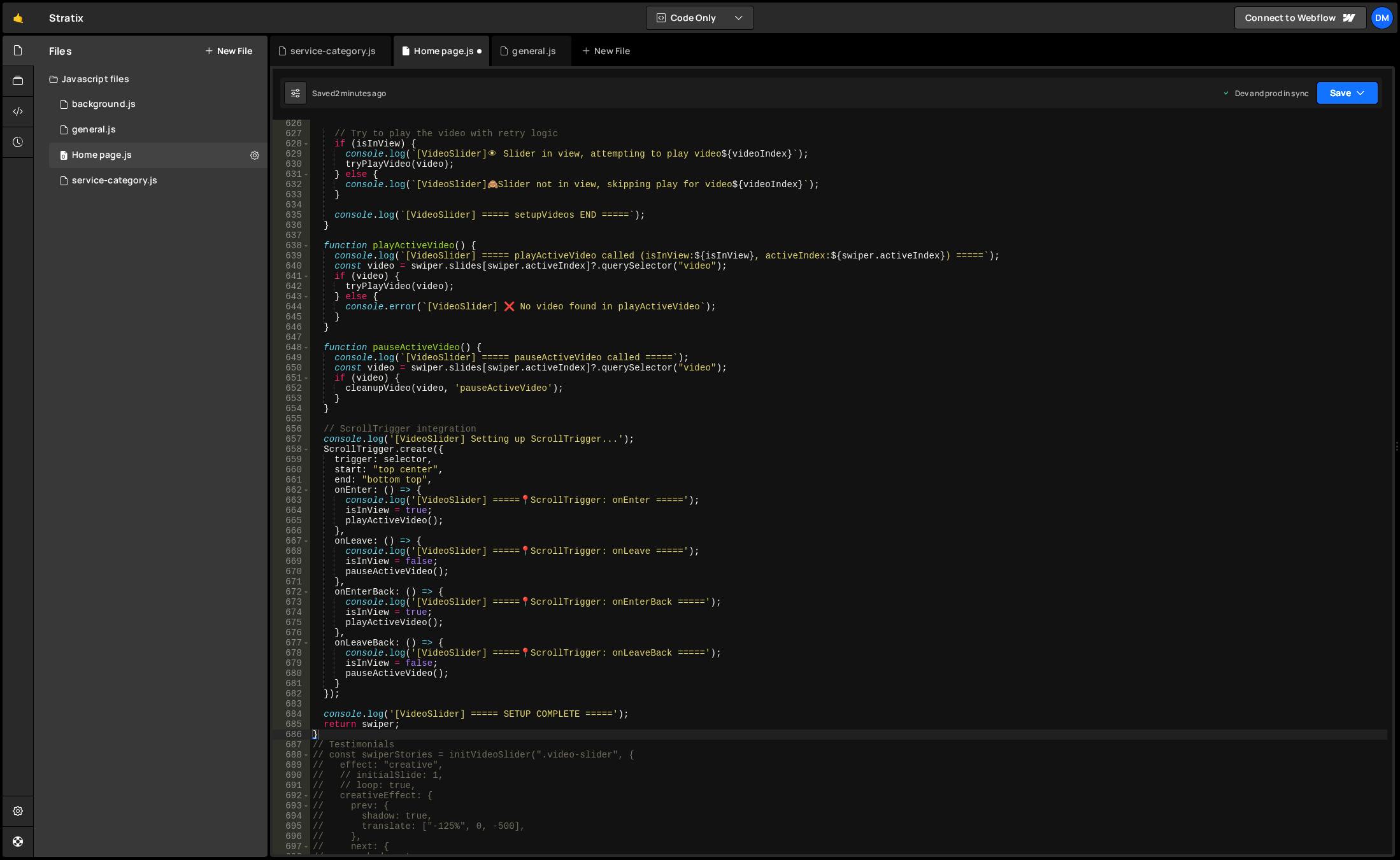
click at [1334, 91] on button "Save" at bounding box center [1347, 93] width 62 height 23
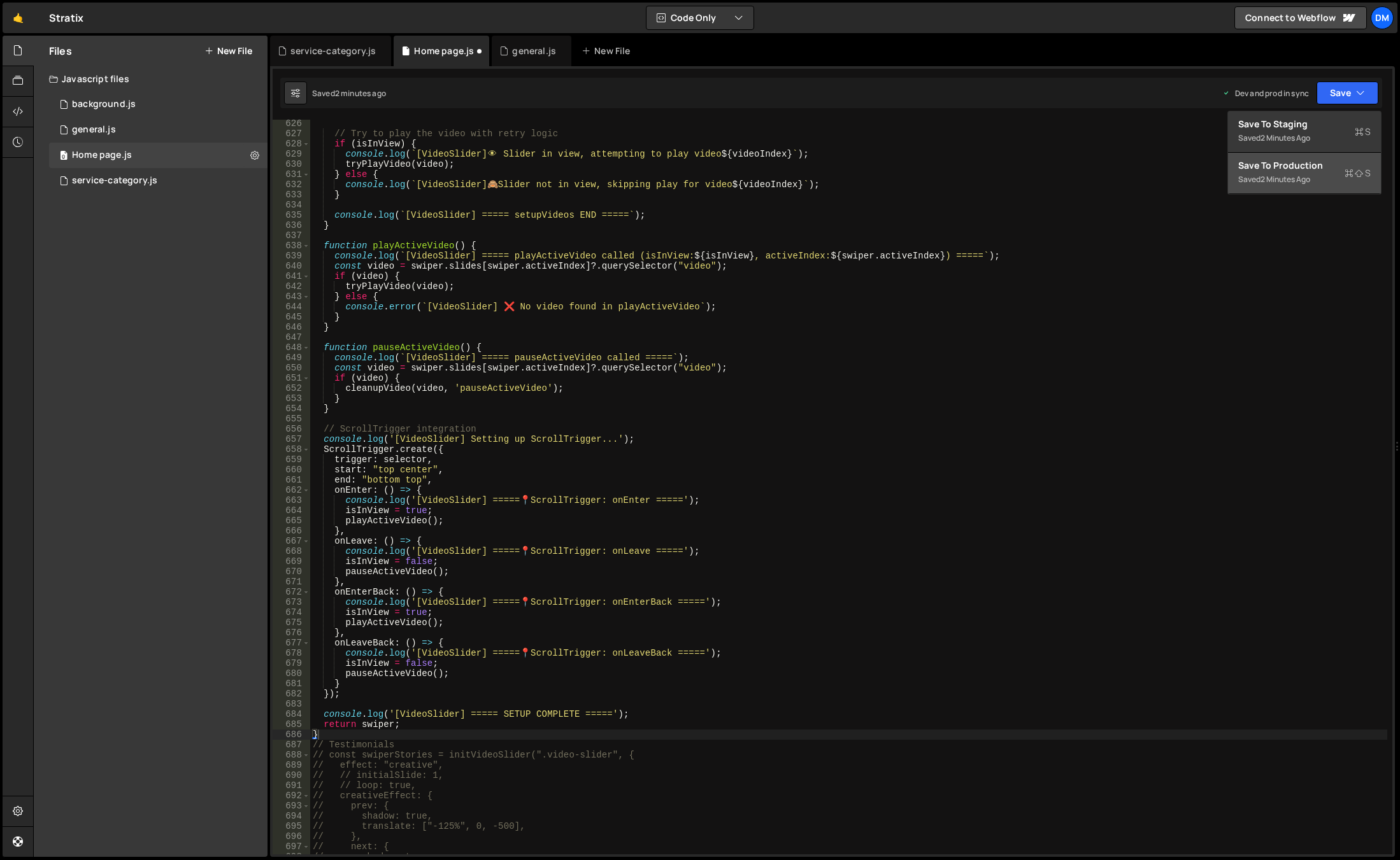
click at [1299, 179] on div "2 minutes ago" at bounding box center [1285, 179] width 50 height 11
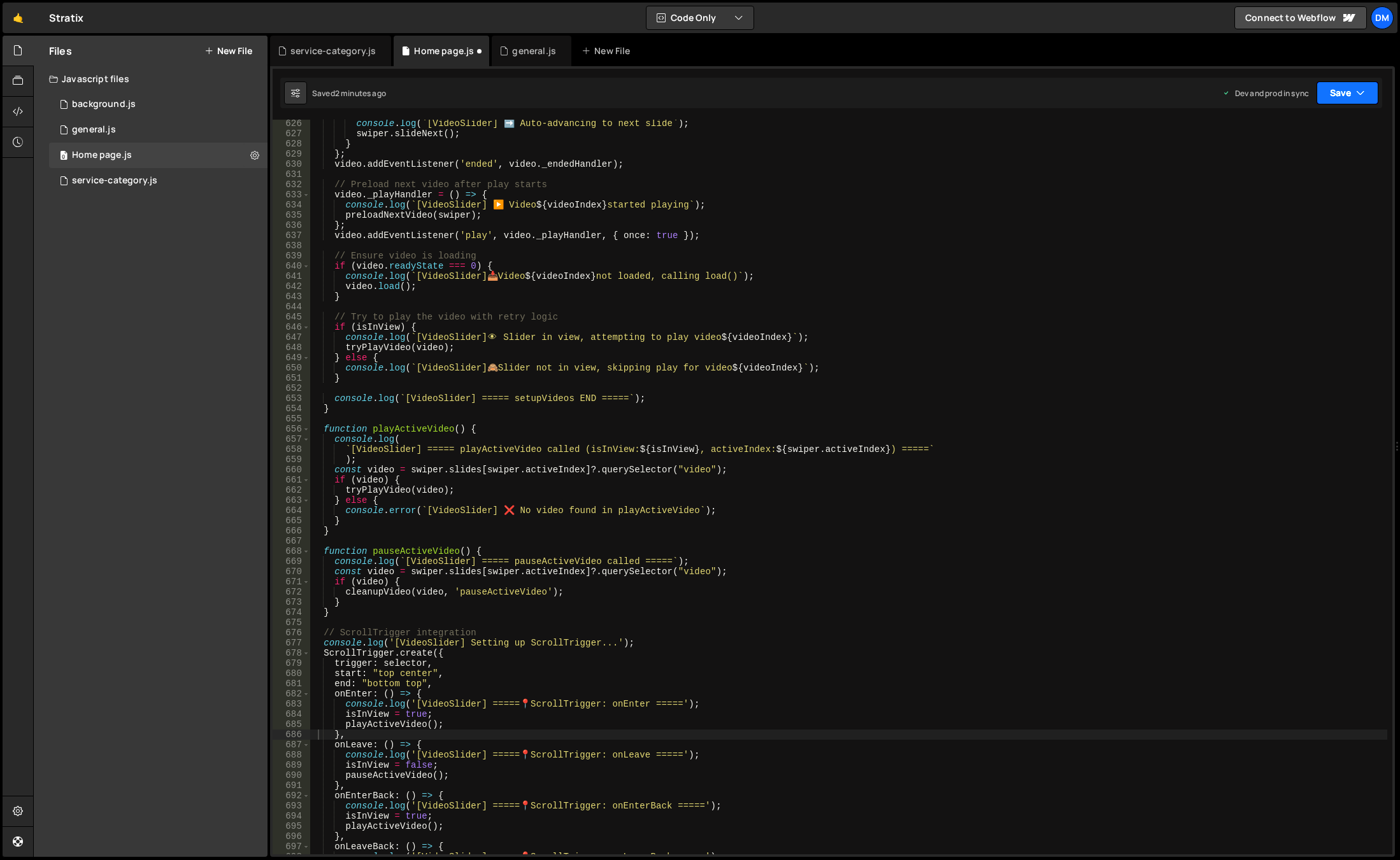
click at [1331, 95] on button "Save" at bounding box center [1347, 93] width 62 height 23
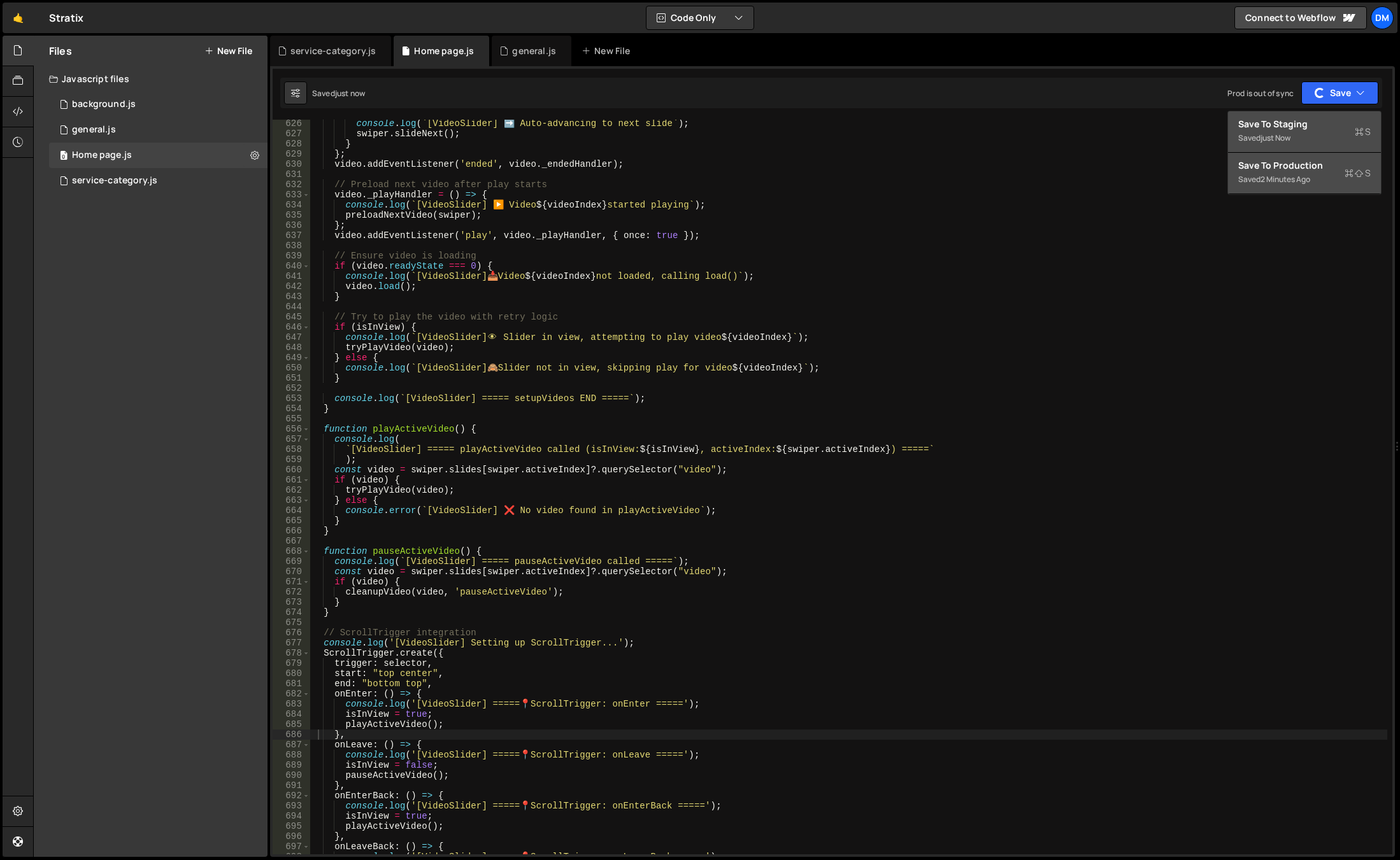
click at [1300, 124] on div "Save to Staging S" at bounding box center [1304, 124] width 132 height 13
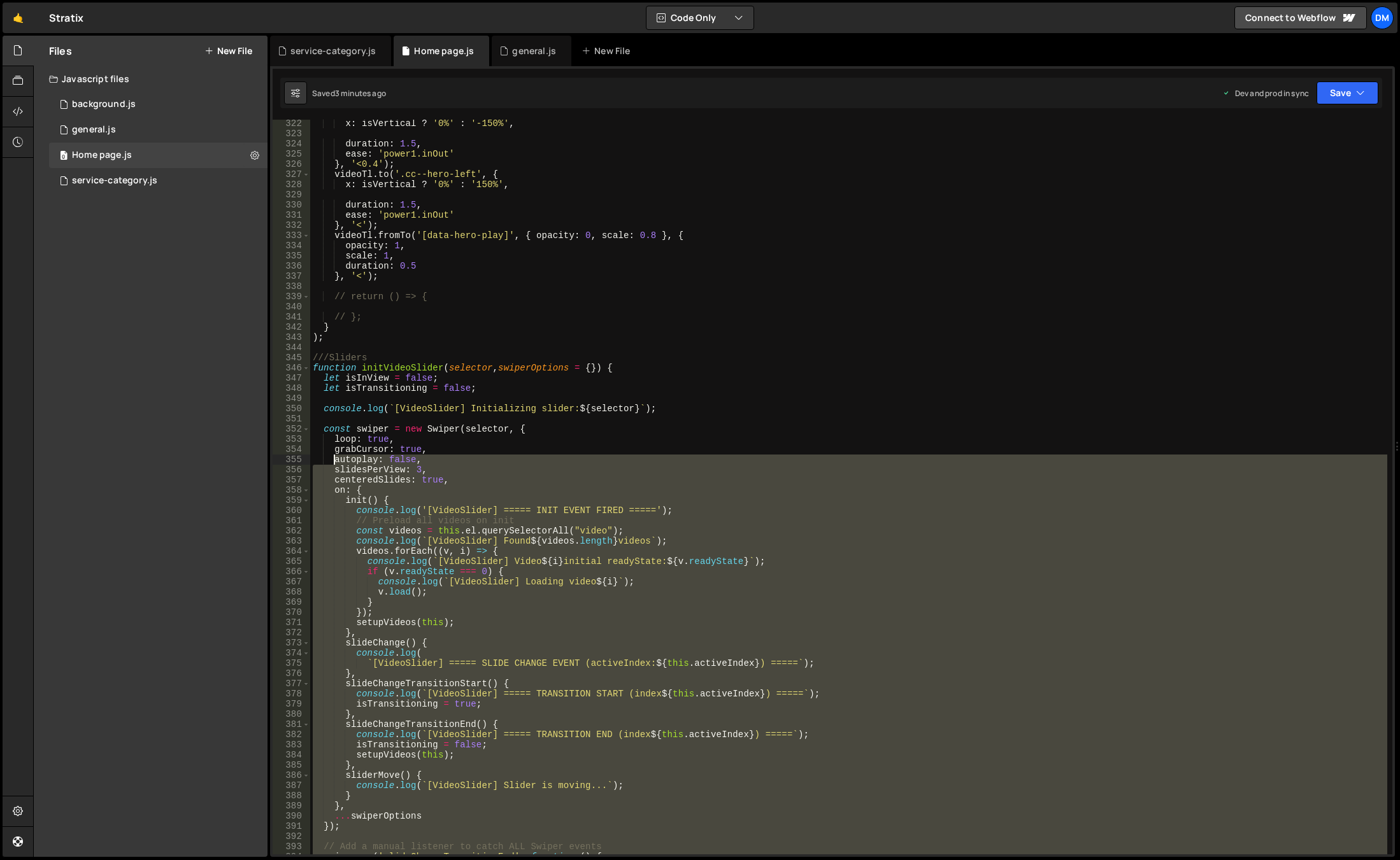
scroll to position [3234, 0]
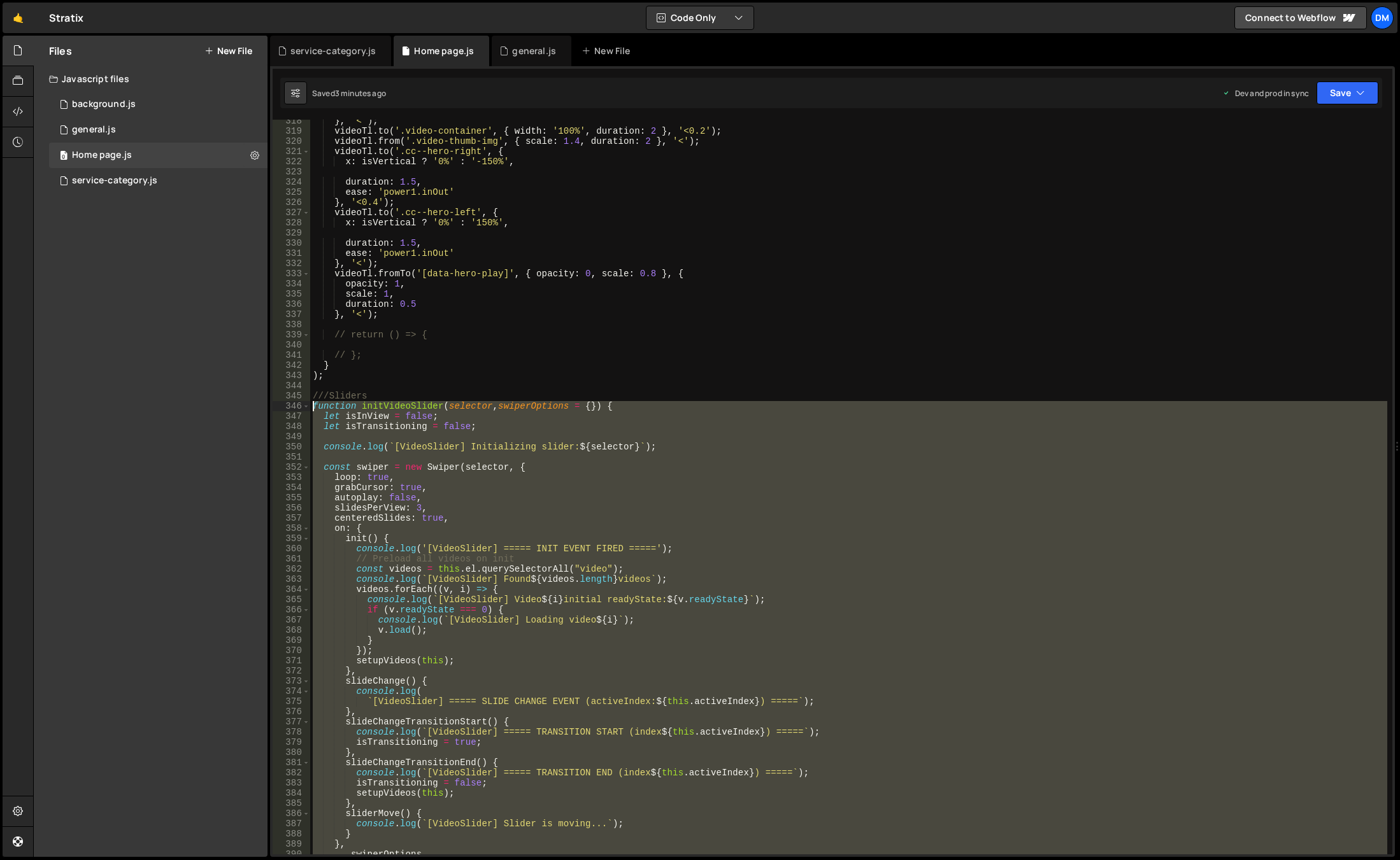
drag, startPoint x: 337, startPoint y: 519, endPoint x: 270, endPoint y: 402, distance: 134.8
click at [270, 402] on div "const pinContainers = gsap.utils.toArray('[data-sticky]'); 70 71 72 73 74 75 76…" at bounding box center [832, 461] width 1125 height 791
paste textarea "}"
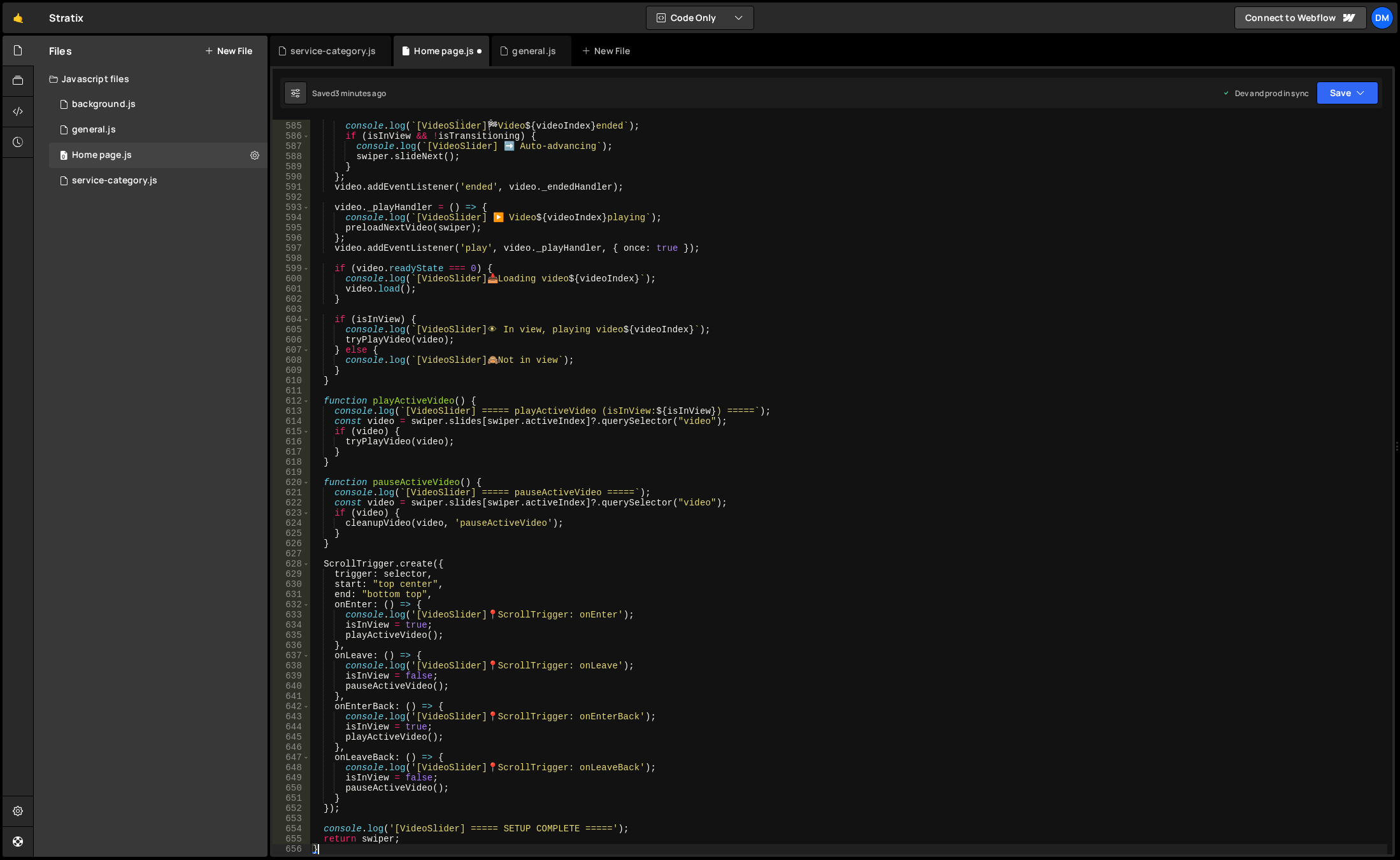
scroll to position [5949, 0]
click at [1344, 97] on button "Save" at bounding box center [1347, 93] width 62 height 23
click at [1252, 175] on div "Saved 3 minutes ago" at bounding box center [1304, 179] width 132 height 15
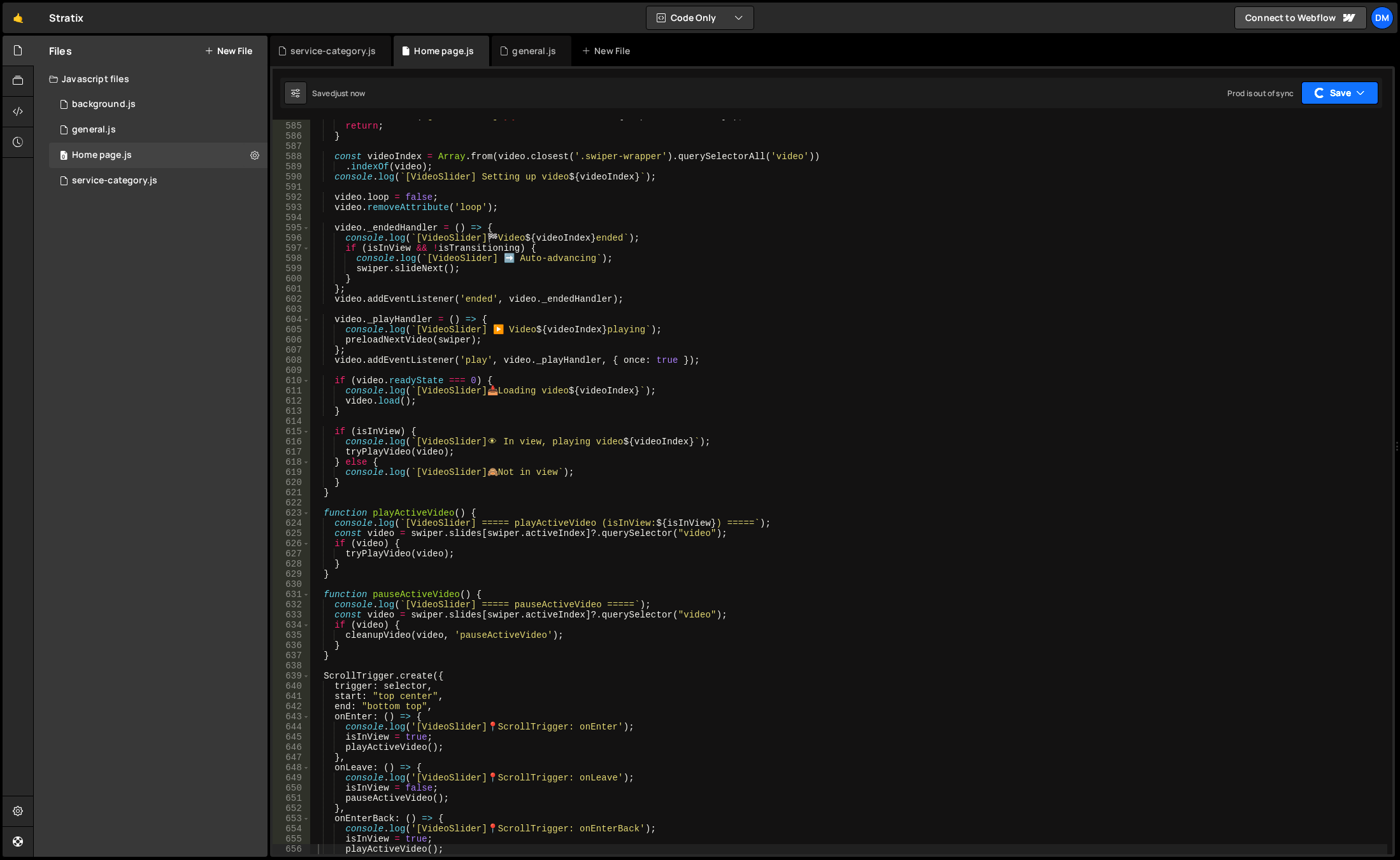
click at [1334, 97] on button "Save" at bounding box center [1339, 93] width 77 height 23
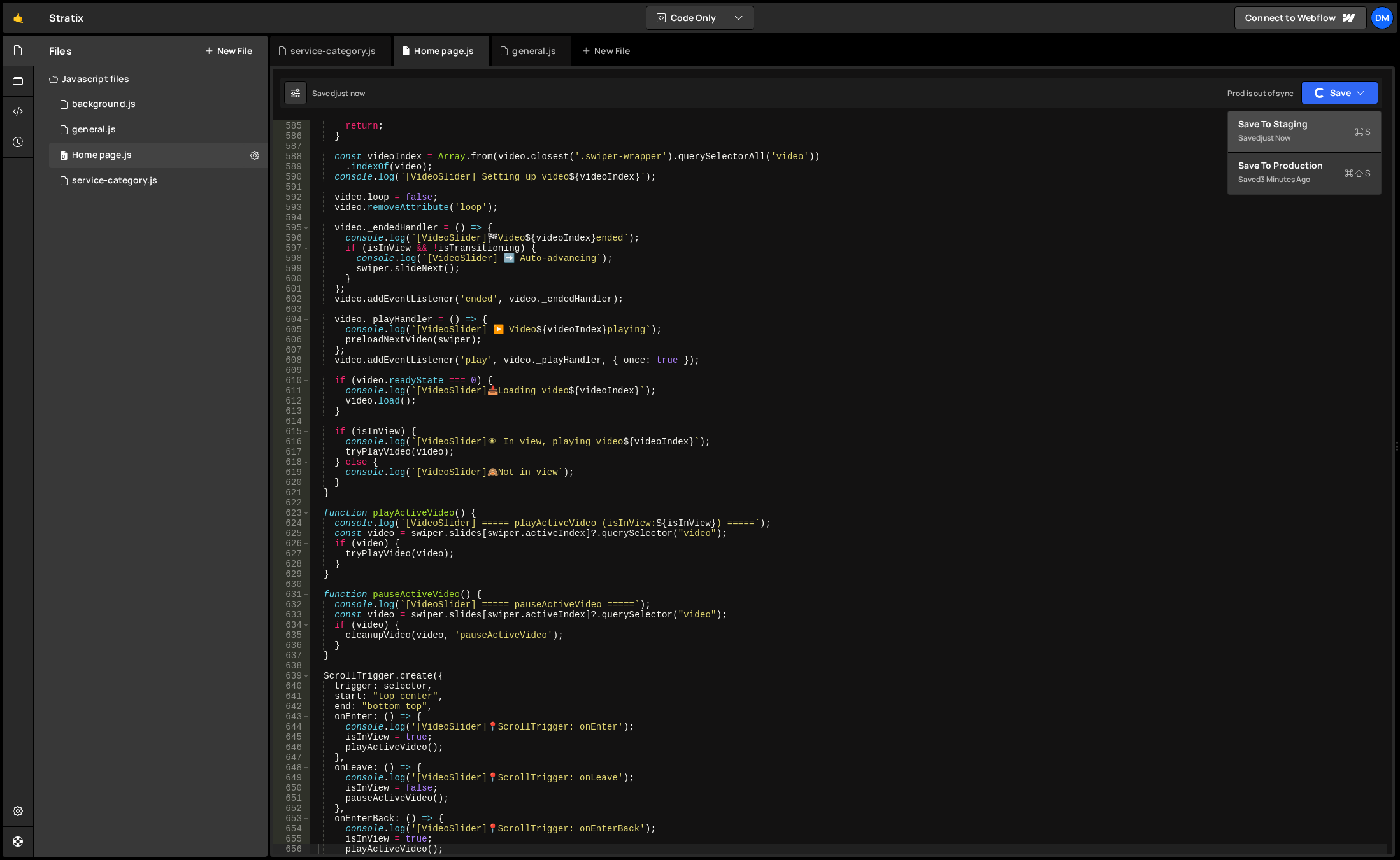
click at [1278, 138] on div "just now" at bounding box center [1275, 138] width 30 height 11
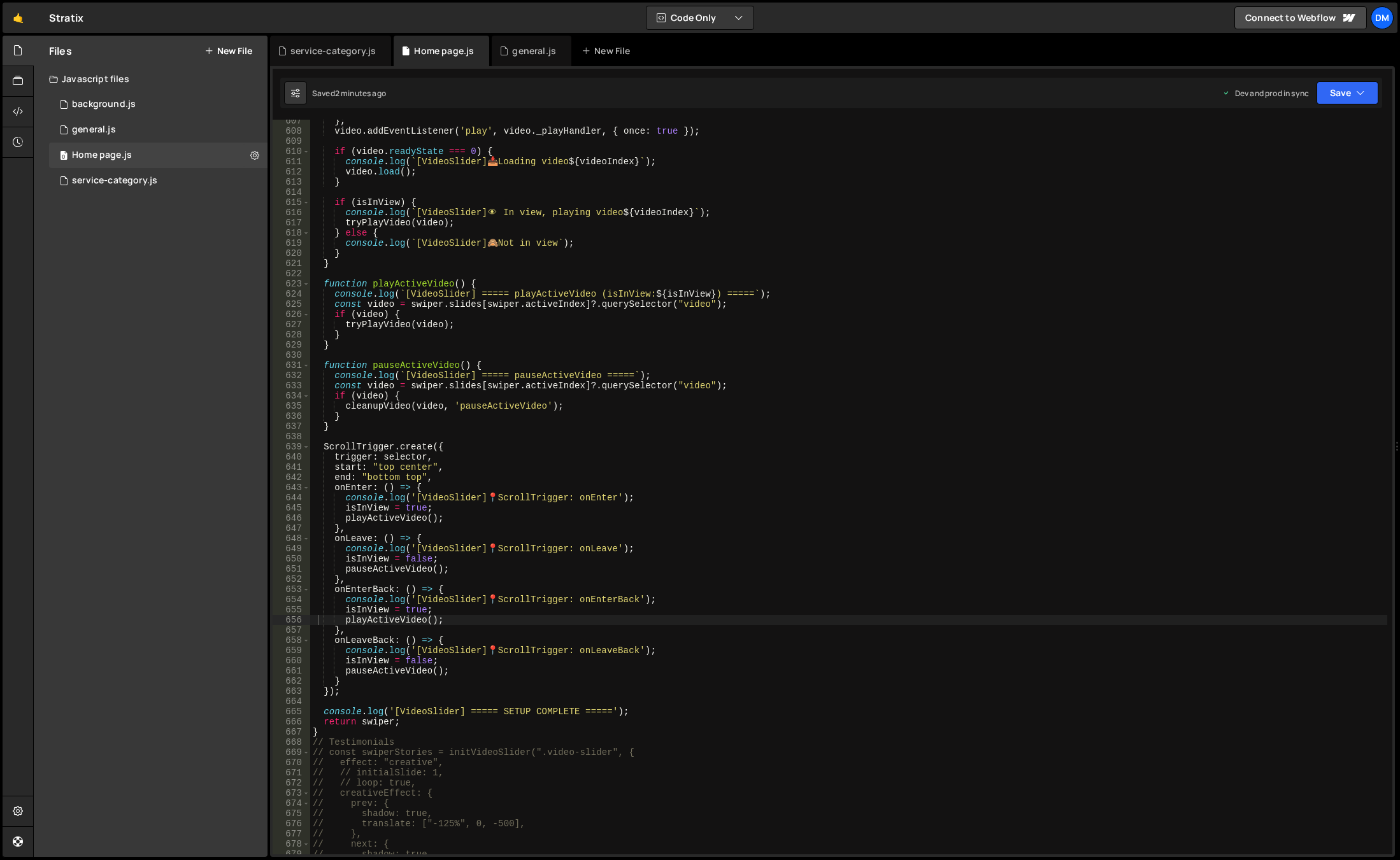
scroll to position [6369, 0]
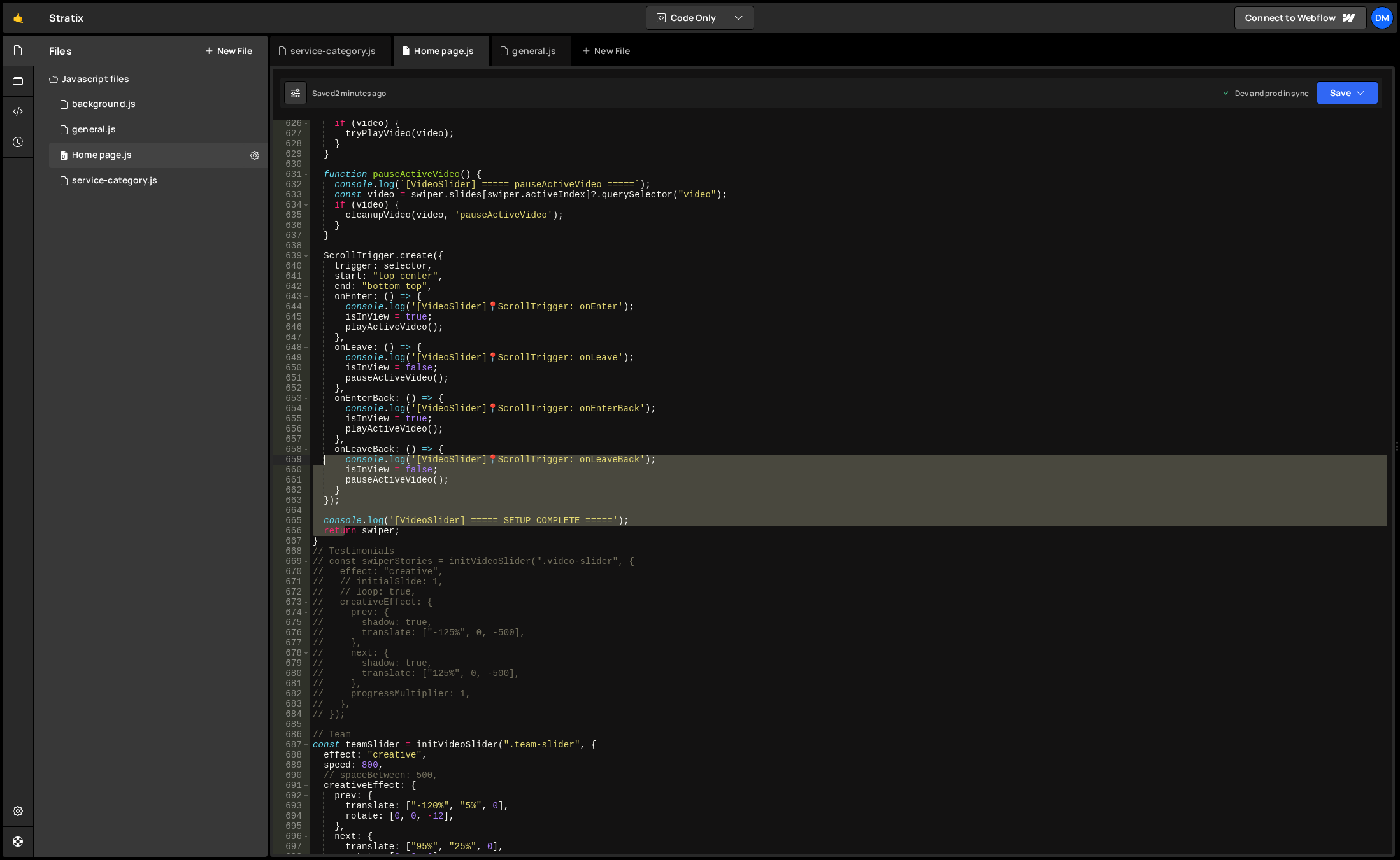
drag, startPoint x: 345, startPoint y: 535, endPoint x: 321, endPoint y: 426, distance: 111.6
click at [321, 424] on div "if ( video ) { tryPlayVideo ( video ) ; } } function pauseActiveVideo ( ) { con…" at bounding box center [849, 496] width 1077 height 755
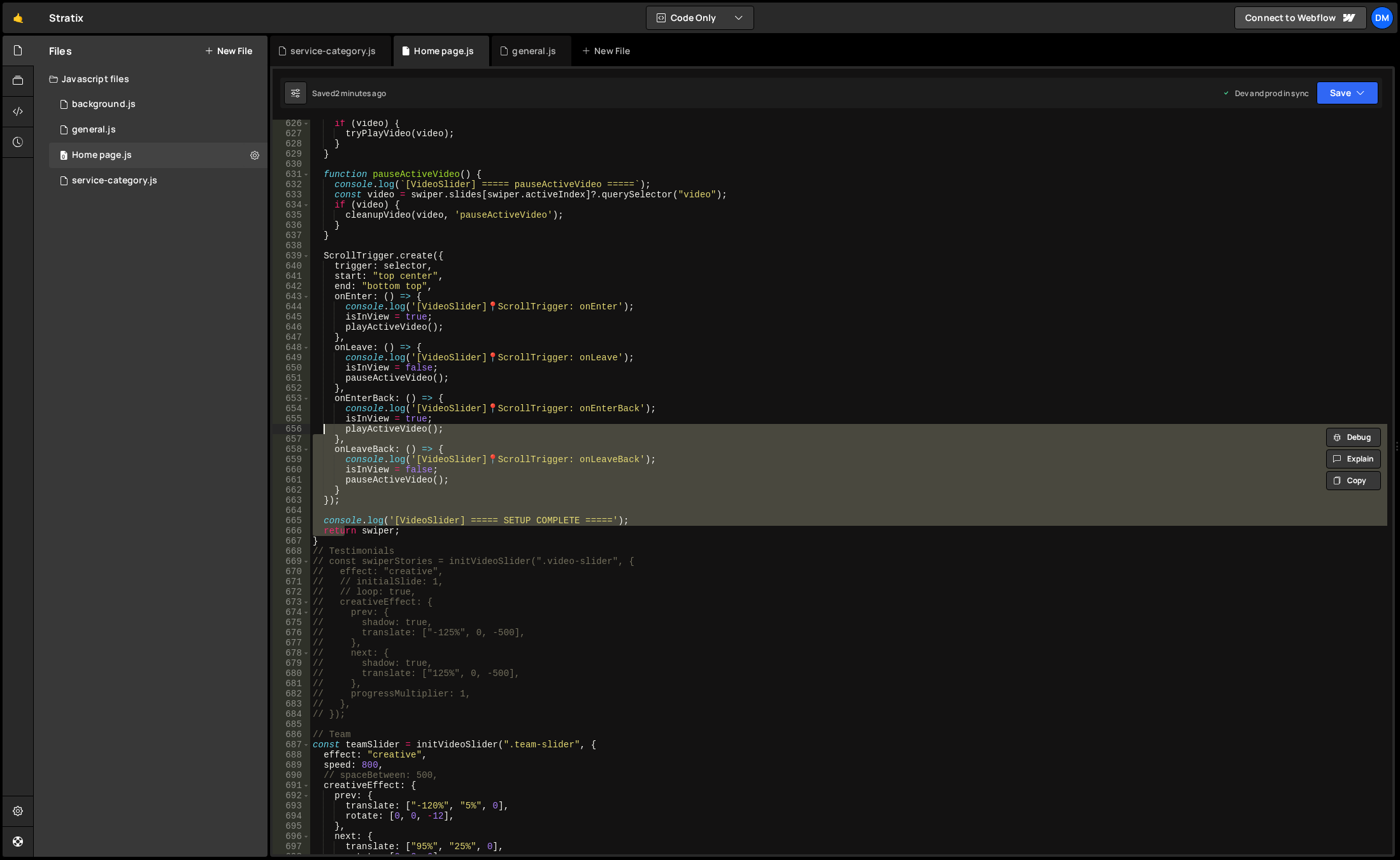
click at [337, 529] on div "if ( video ) { tryPlayVideo ( video ) ; } } function pauseActiveVideo ( ) { con…" at bounding box center [849, 487] width 1077 height 735
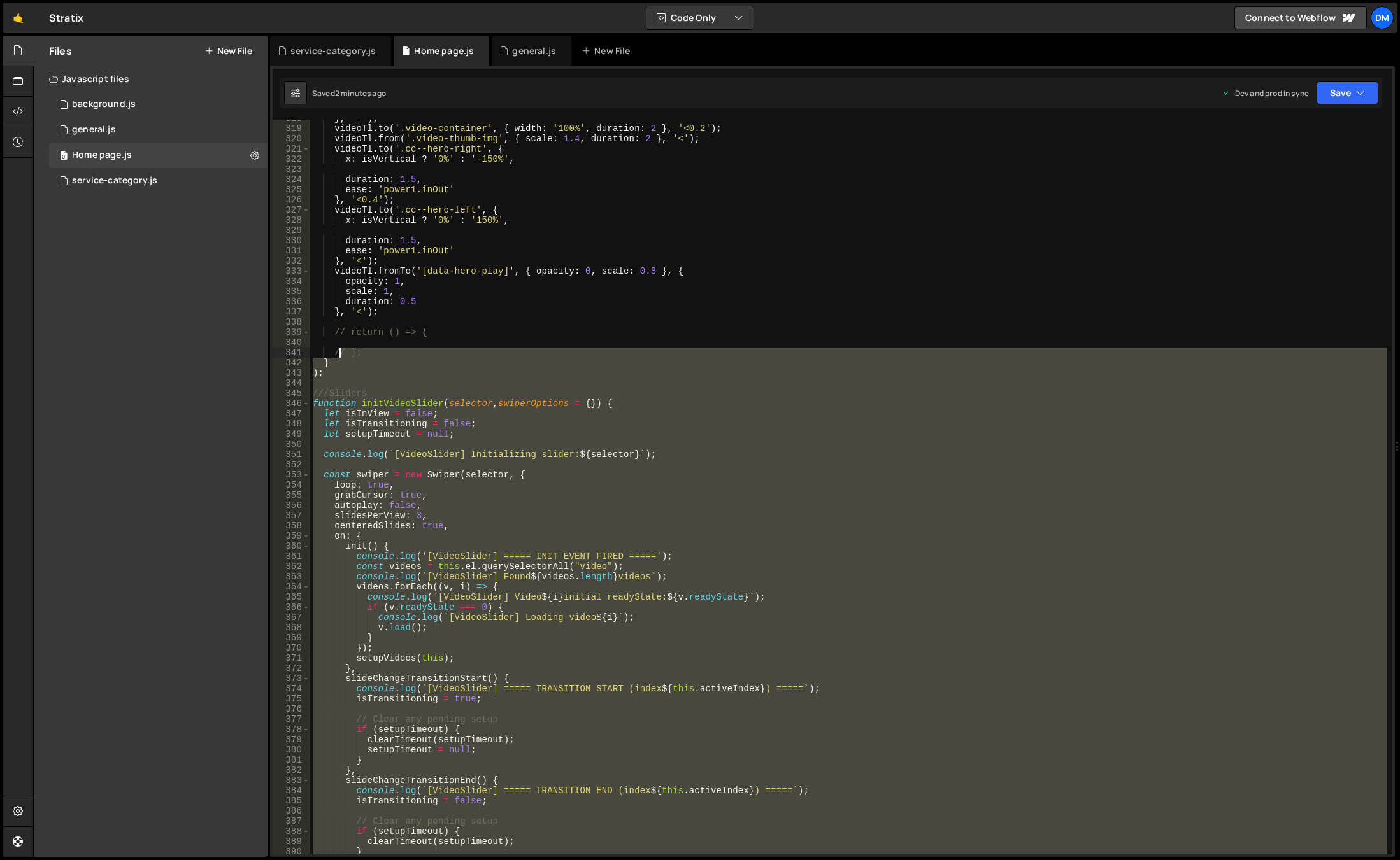
scroll to position [3236, 0]
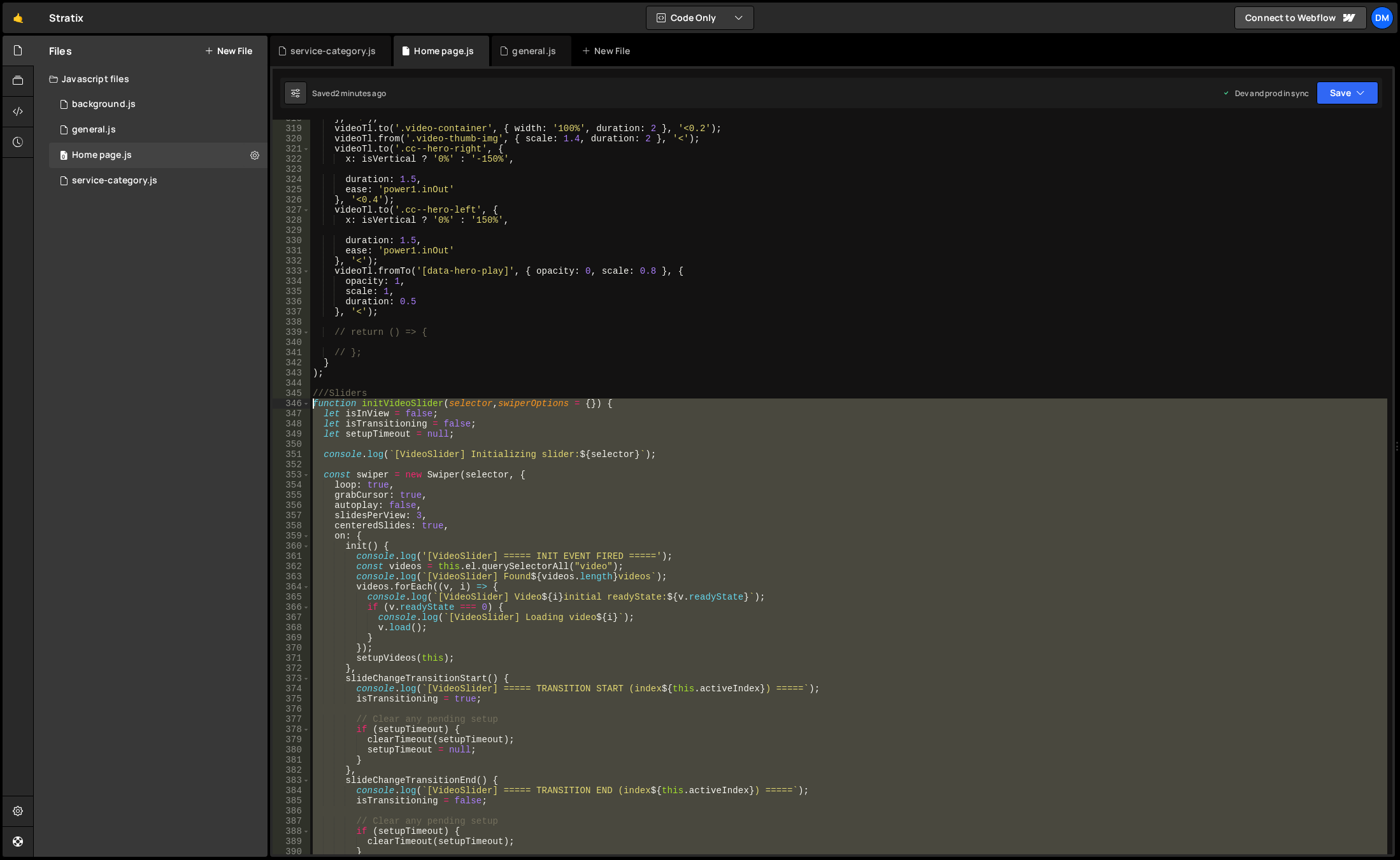
drag, startPoint x: 320, startPoint y: 541, endPoint x: 281, endPoint y: 400, distance: 146.3
click at [281, 400] on div "return swiper; 318 319 320 321 322 323 324 325 326 327 328 329 330 331 332 333 …" at bounding box center [832, 487] width 1119 height 735
paste textarea "}"
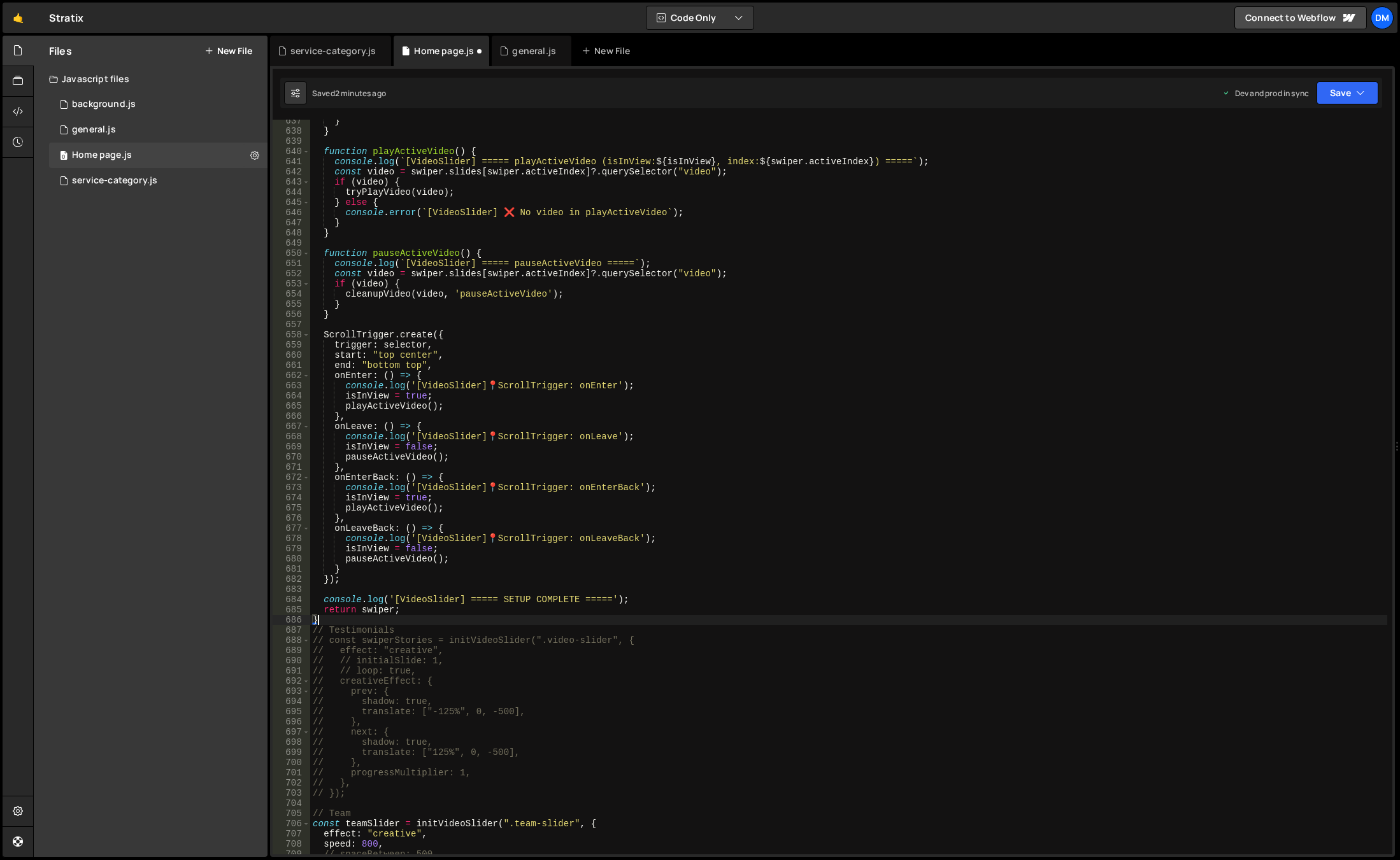
scroll to position [6483, 0]
click at [1357, 91] on icon "button" at bounding box center [1360, 93] width 9 height 13
click at [1288, 161] on div "Save to Production S" at bounding box center [1304, 165] width 132 height 13
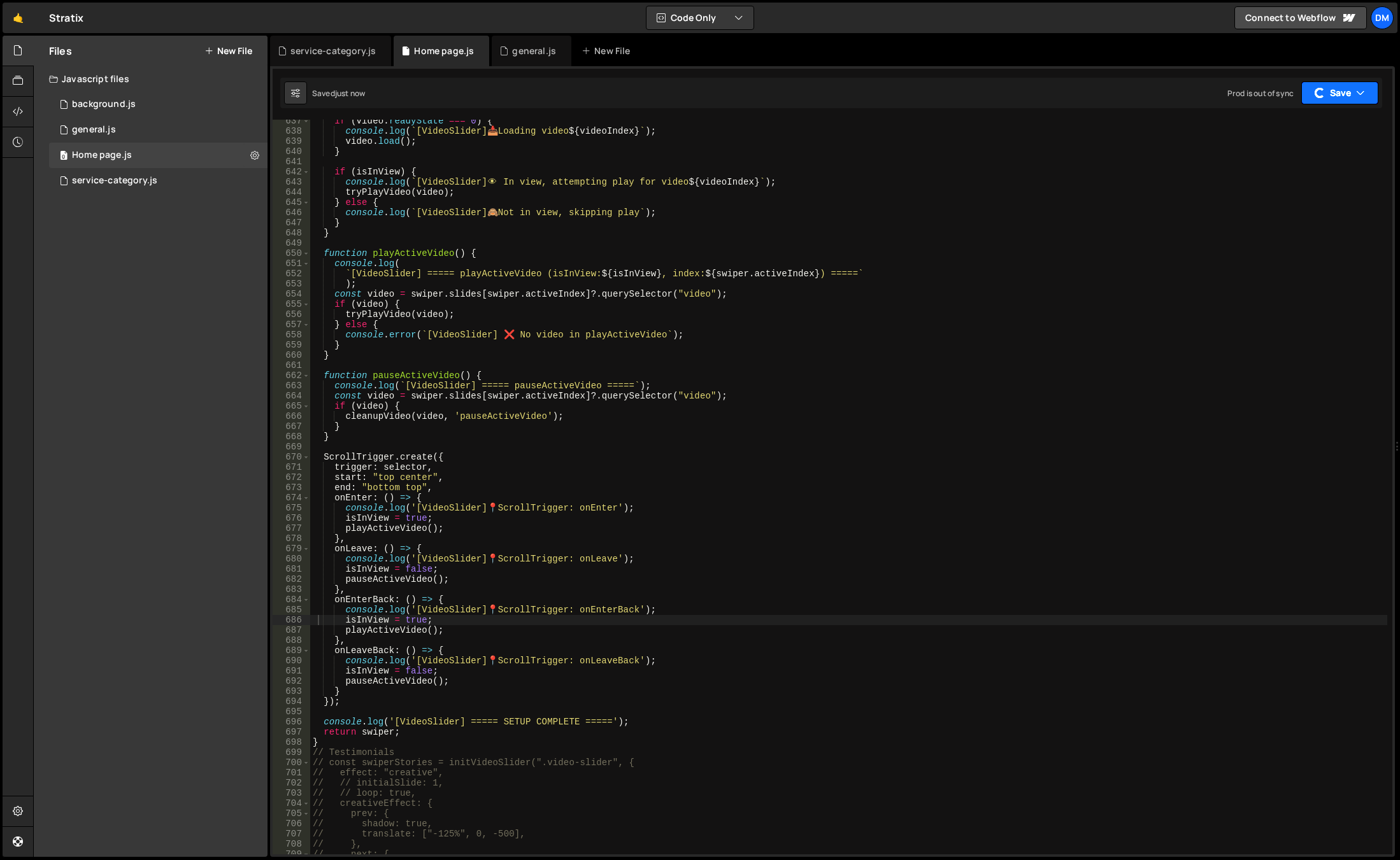
click at [1323, 95] on div "button" at bounding box center [1319, 93] width 10 height 10
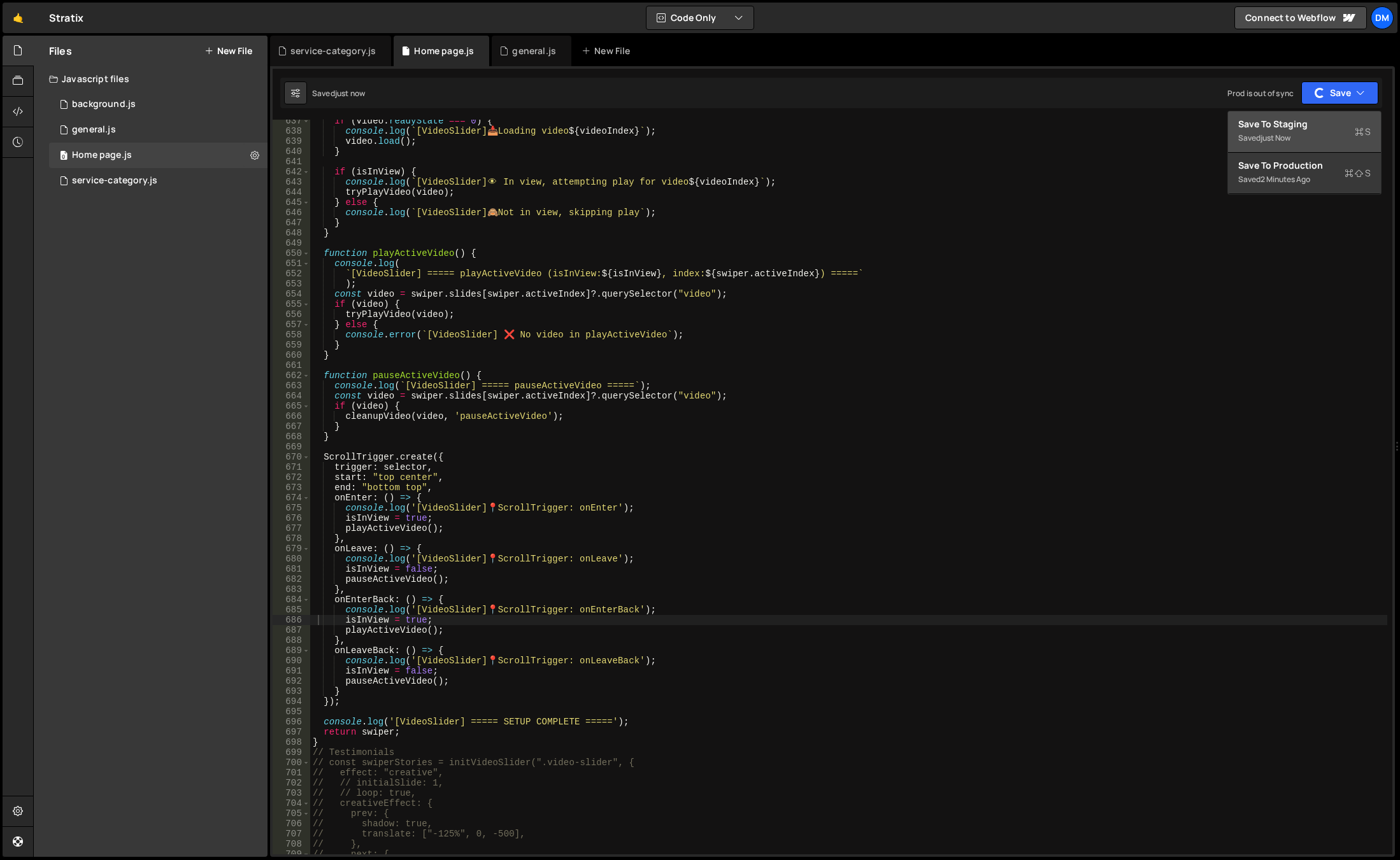
click at [1284, 134] on div "just now" at bounding box center [1275, 138] width 30 height 11
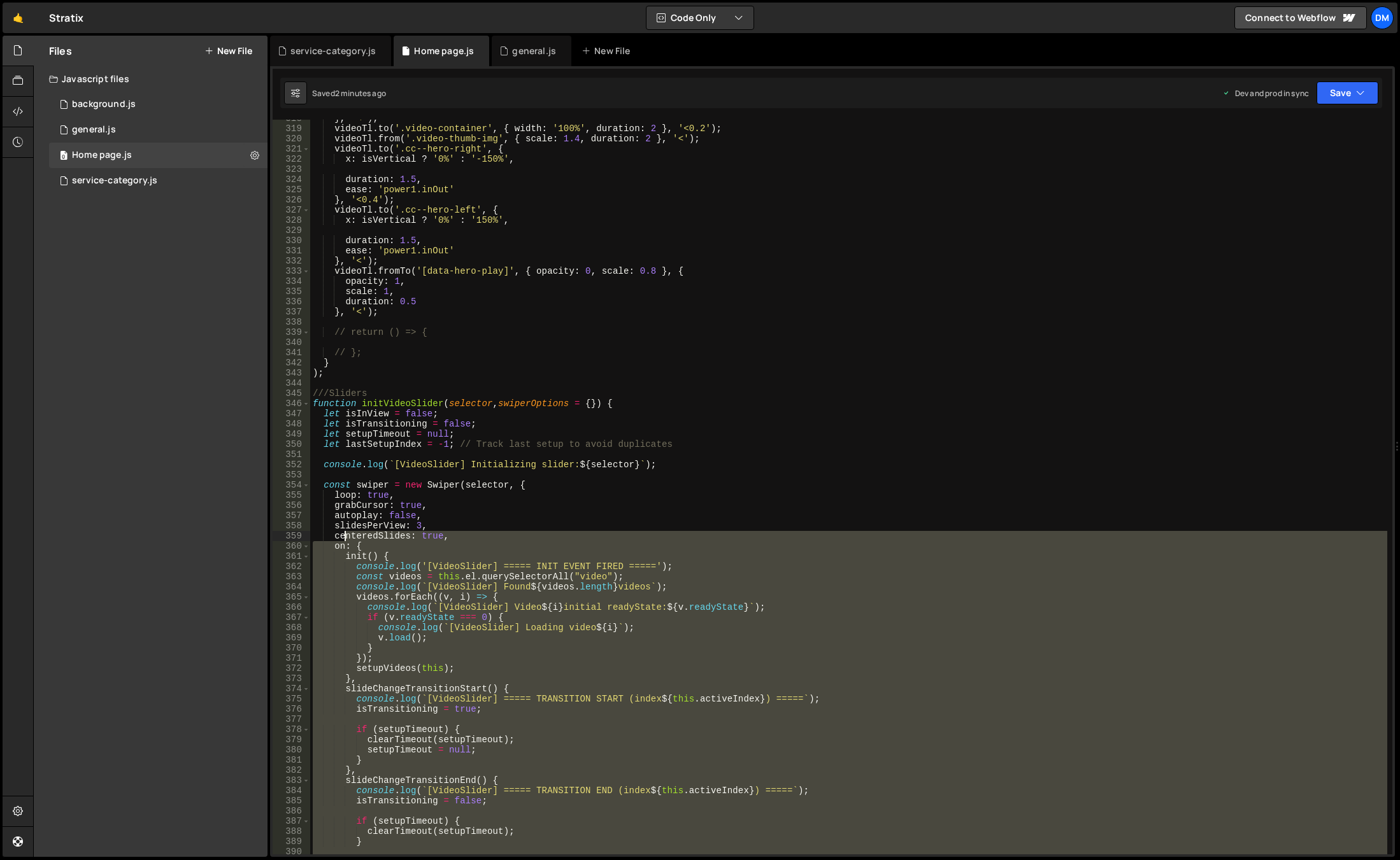
scroll to position [3236, 0]
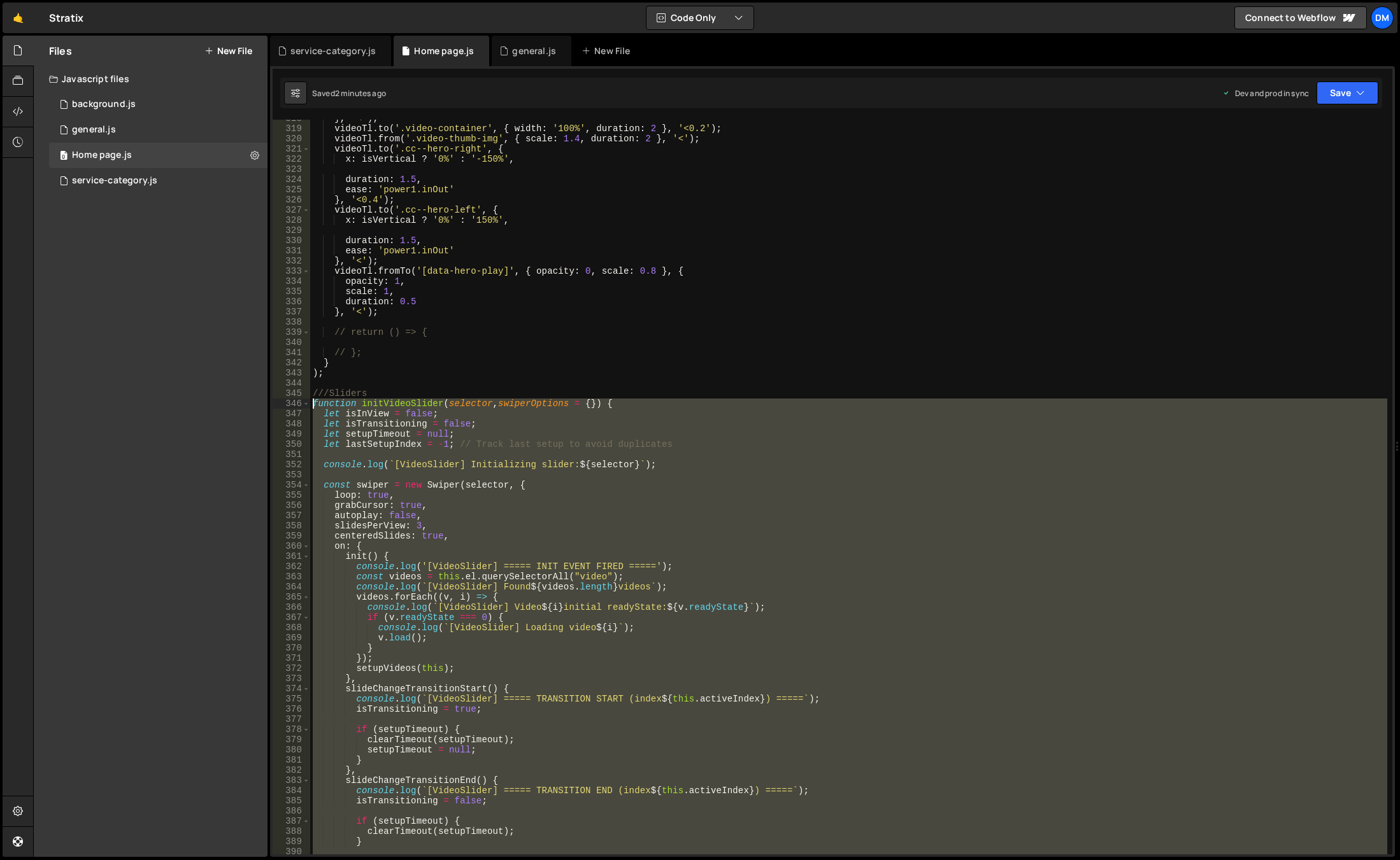
drag, startPoint x: 328, startPoint y: 740, endPoint x: 295, endPoint y: 406, distance: 335.6
click at [295, 406] on div "} 318 319 320 321 322 323 324 325 326 327 328 329 330 331 332 333 334 335 336 3…" at bounding box center [832, 487] width 1119 height 735
paste textarea "}"
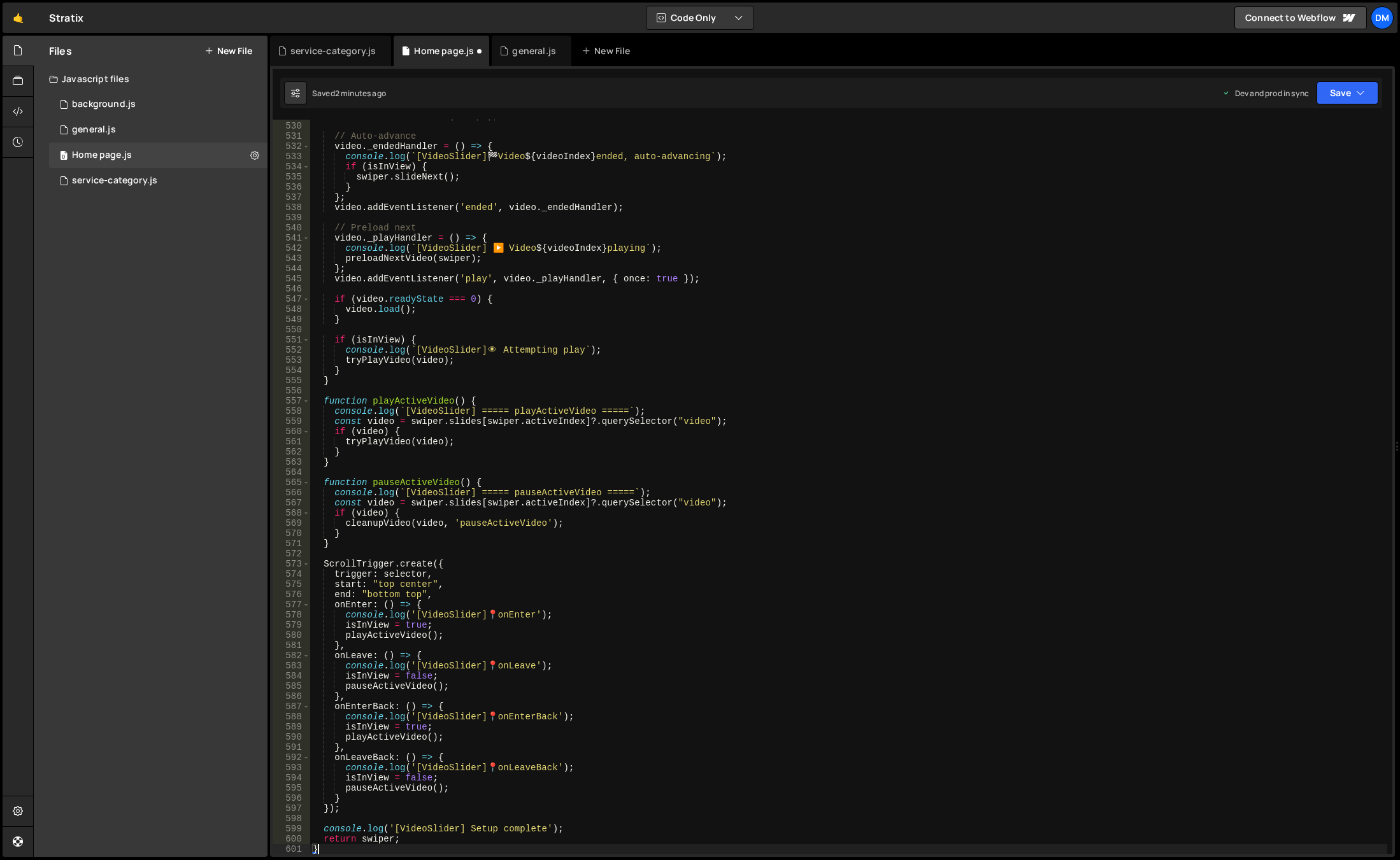
scroll to position [5617, 0]
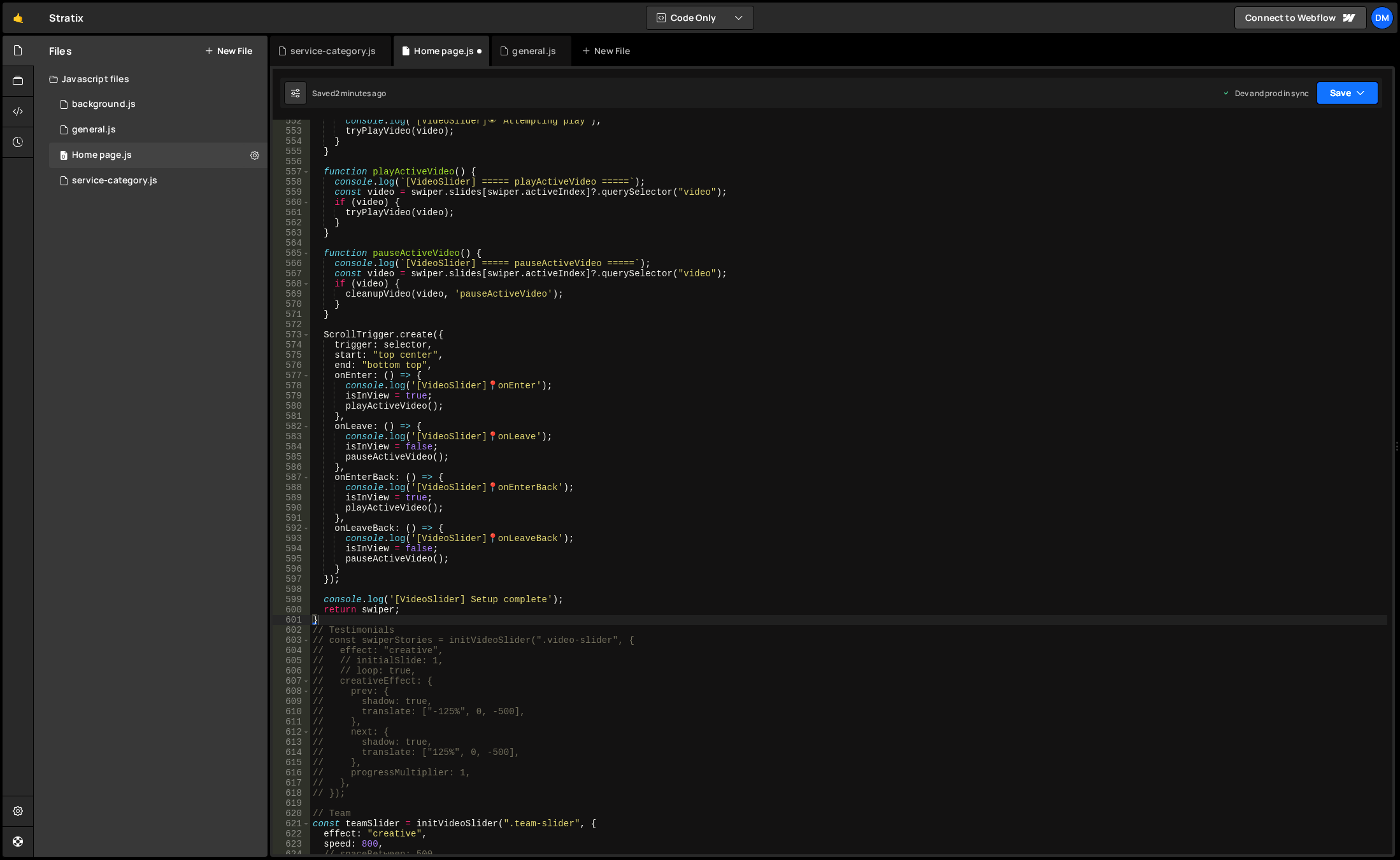
drag, startPoint x: 1352, startPoint y: 99, endPoint x: 1314, endPoint y: 136, distance: 53.0
click at [1352, 99] on button "Save" at bounding box center [1347, 93] width 62 height 23
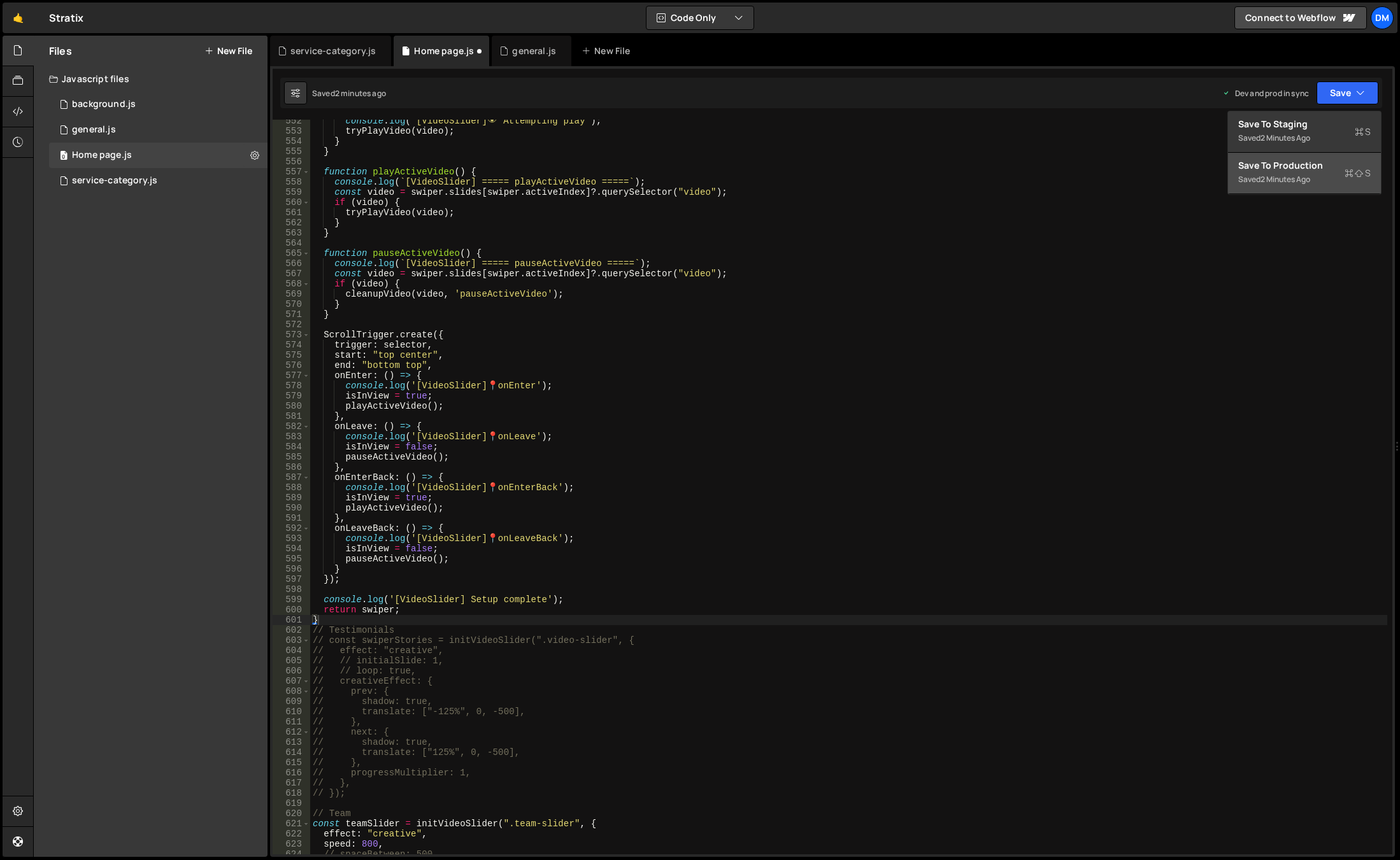
click at [1294, 155] on button "Save to Production S Saved 2 minutes ago" at bounding box center [1304, 173] width 153 height 42
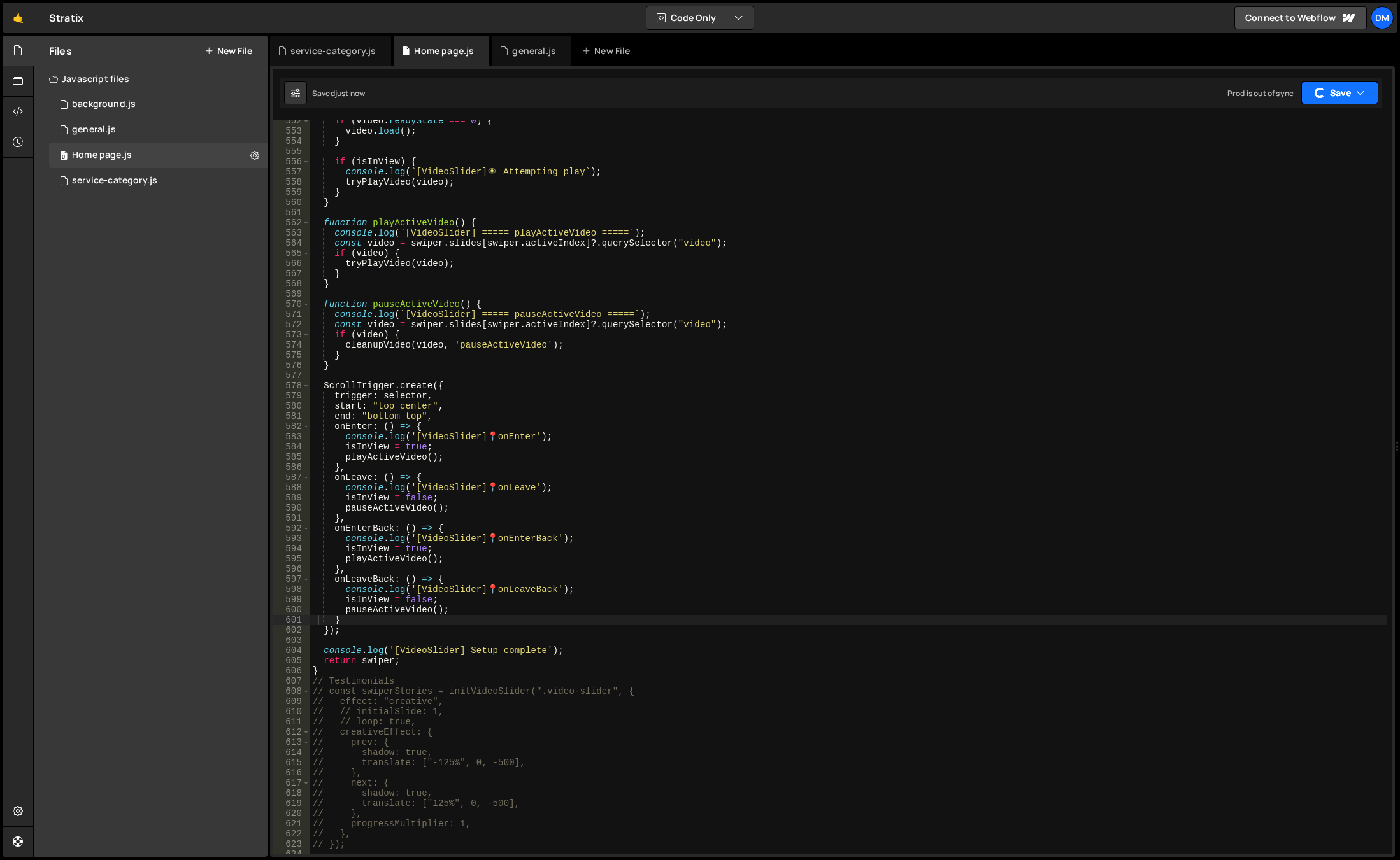
click at [1340, 91] on button "Save" at bounding box center [1339, 93] width 77 height 23
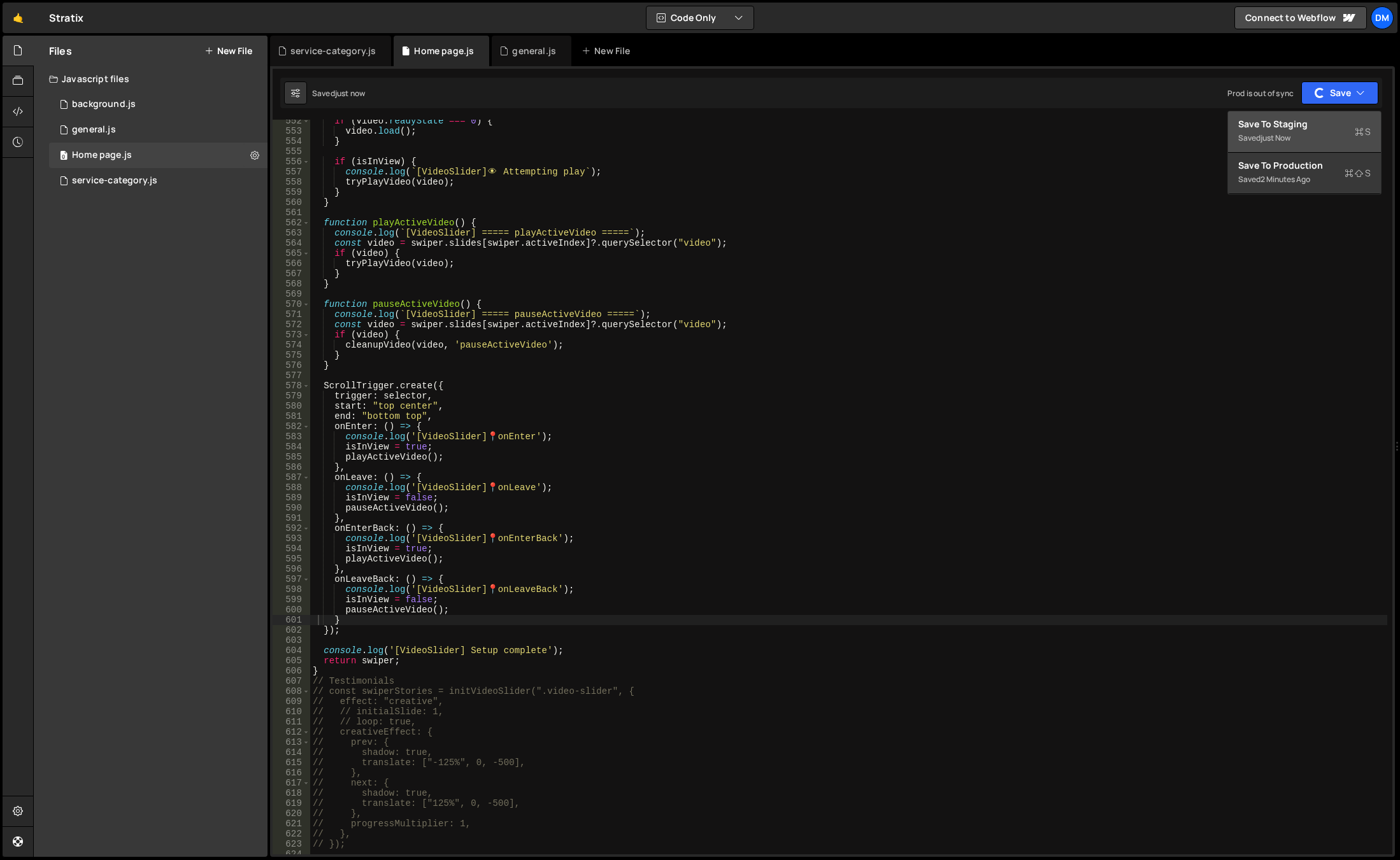
click at [1291, 125] on div "Save to Staging S" at bounding box center [1304, 124] width 132 height 13
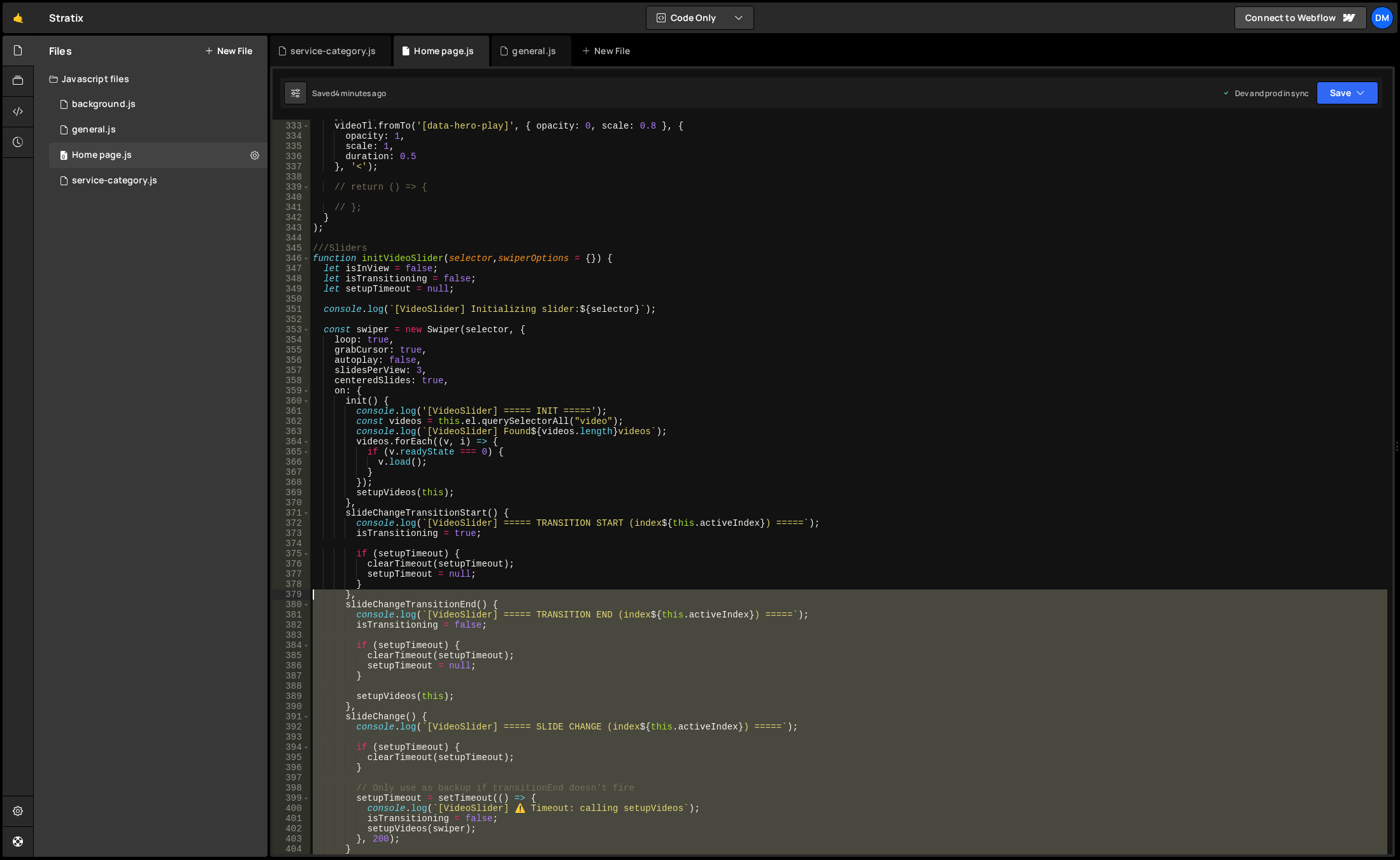
scroll to position [3343, 0]
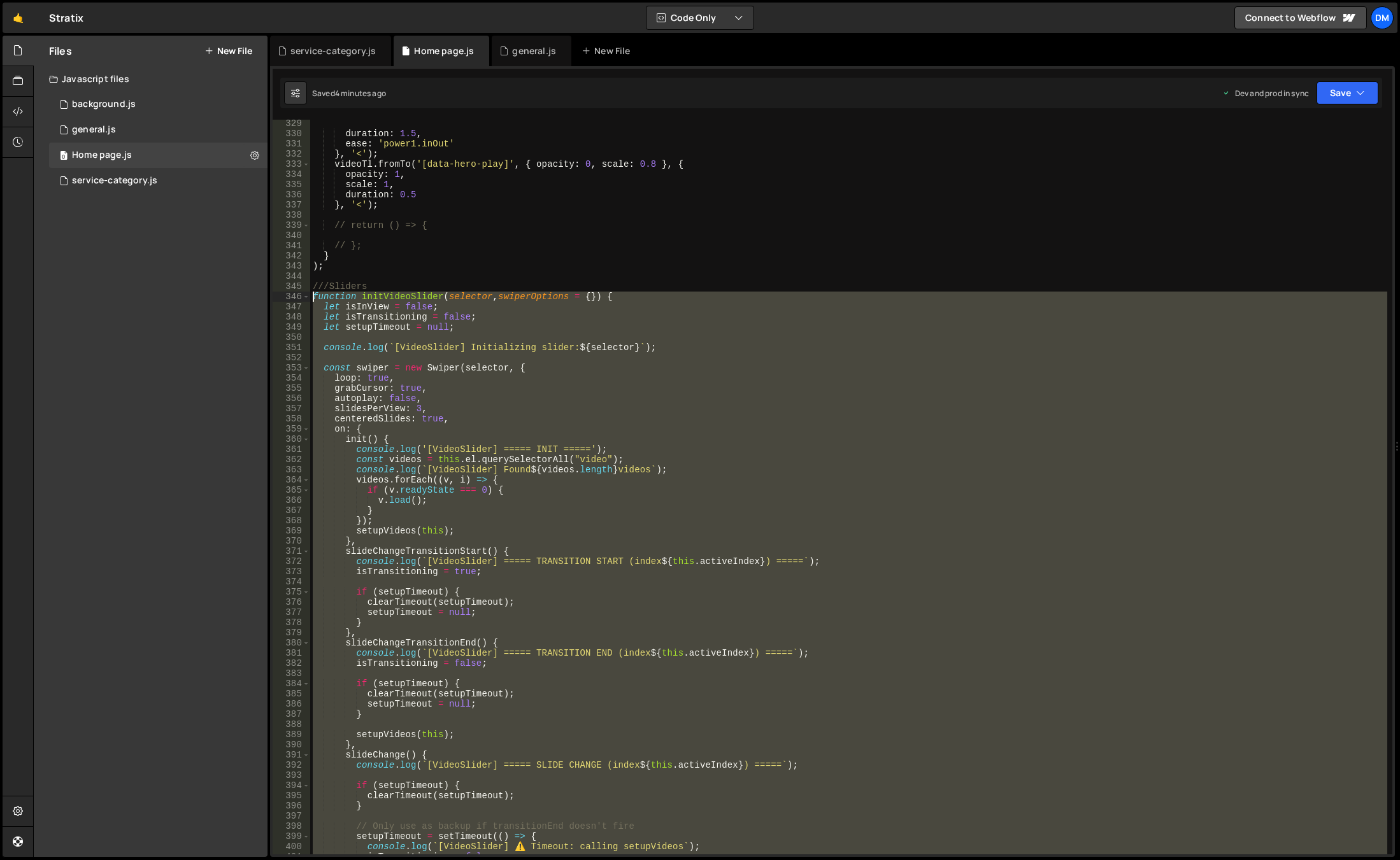
drag, startPoint x: 349, startPoint y: 687, endPoint x: 277, endPoint y: 300, distance: 393.6
click at [277, 300] on div "} 329 330 331 332 333 334 335 336 337 338 339 340 341 342 343 344 345 346 347 3…" at bounding box center [832, 487] width 1119 height 735
paste textarea "}"
type textarea "}"
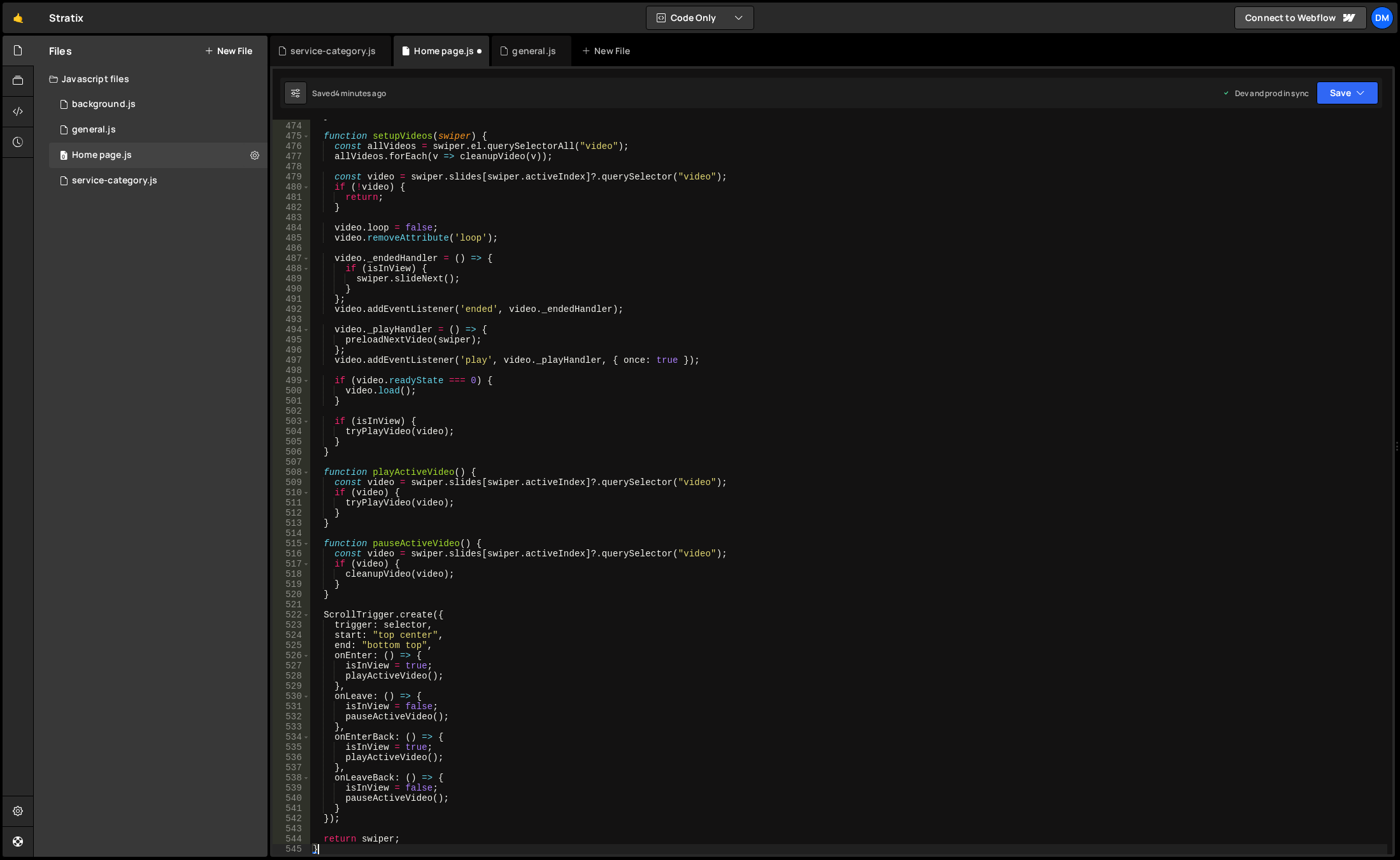
scroll to position [5047, 0]
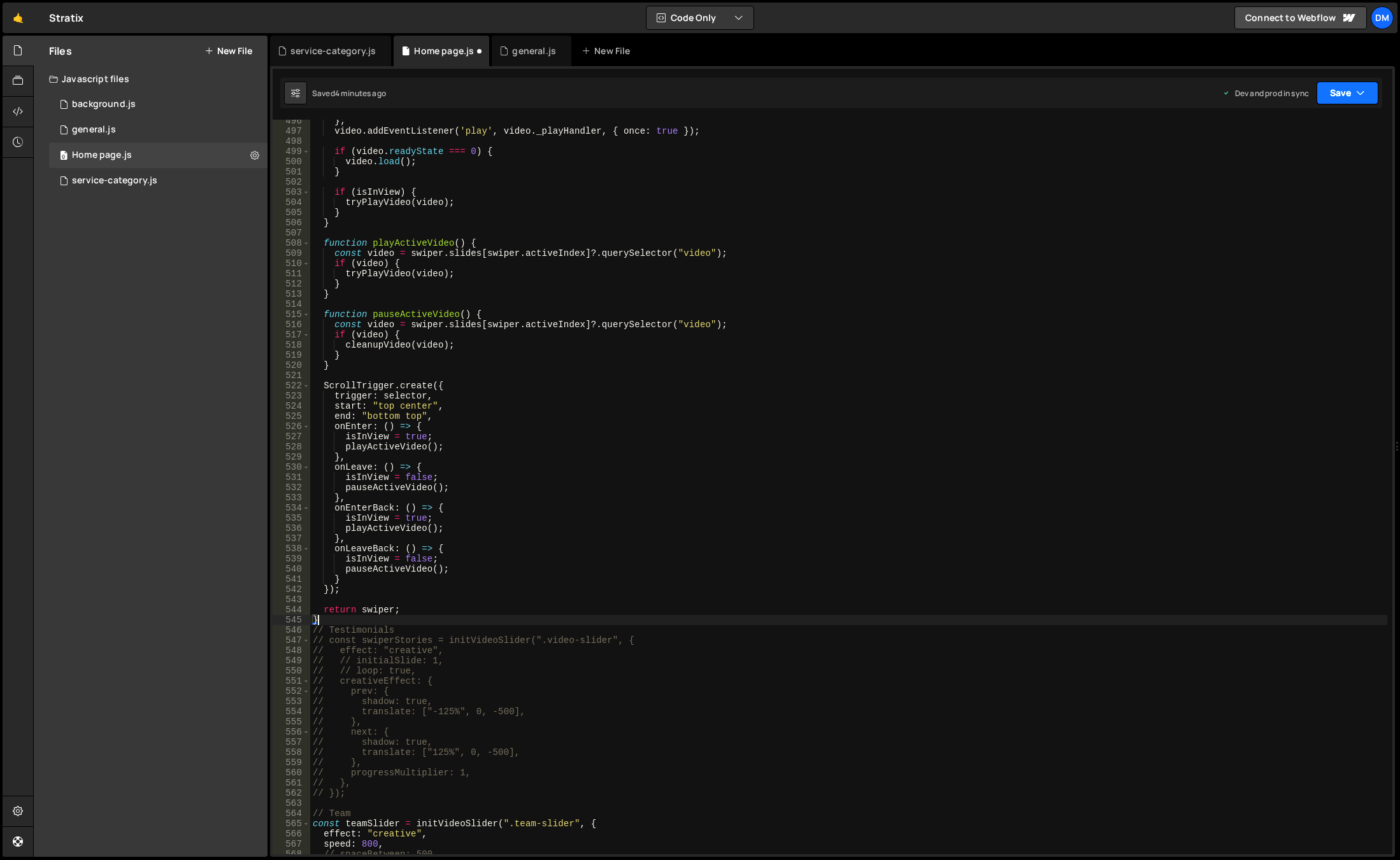
click at [1356, 88] on icon "button" at bounding box center [1360, 93] width 9 height 13
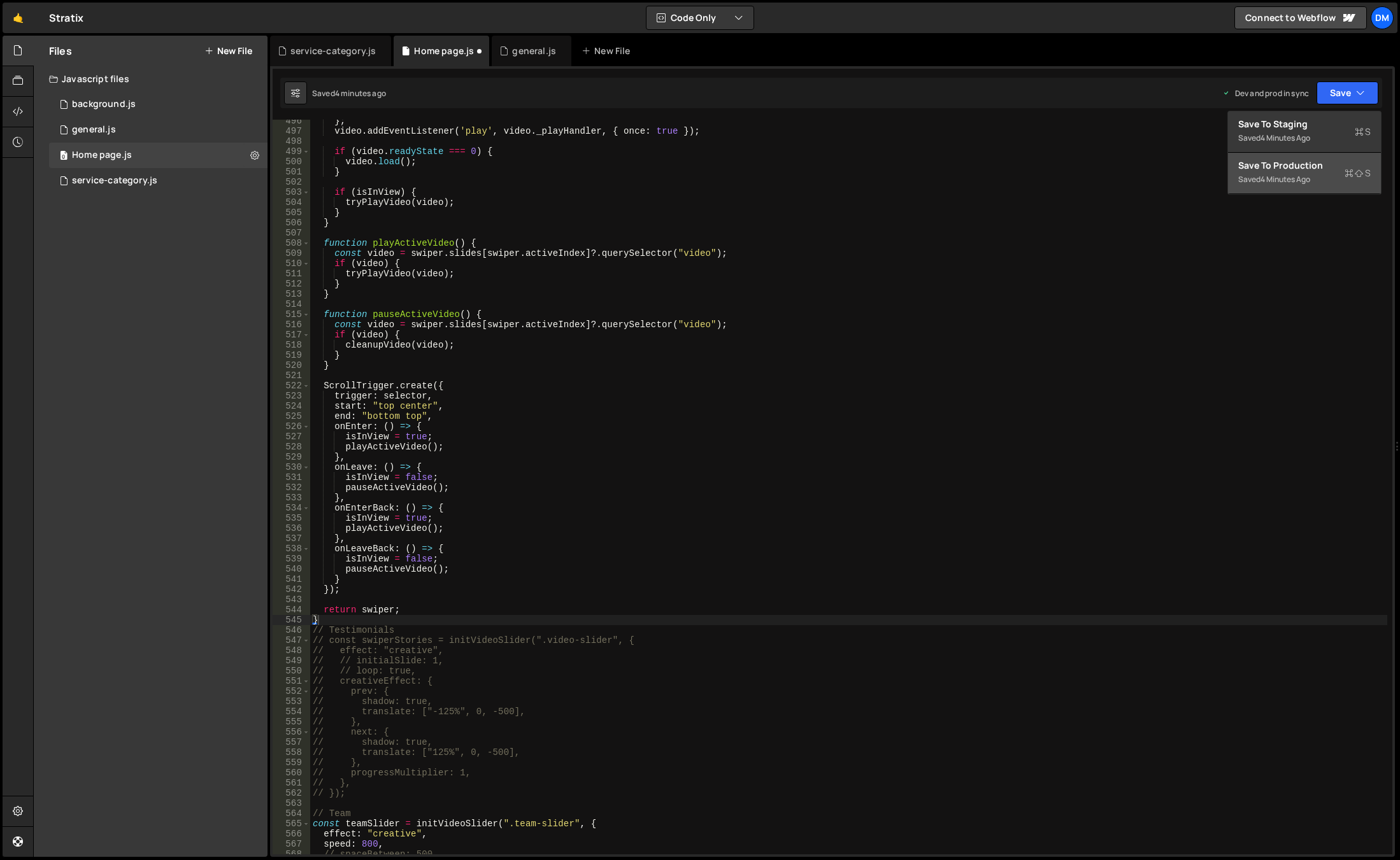
click at [1321, 163] on div "Save to Production S" at bounding box center [1304, 165] width 132 height 13
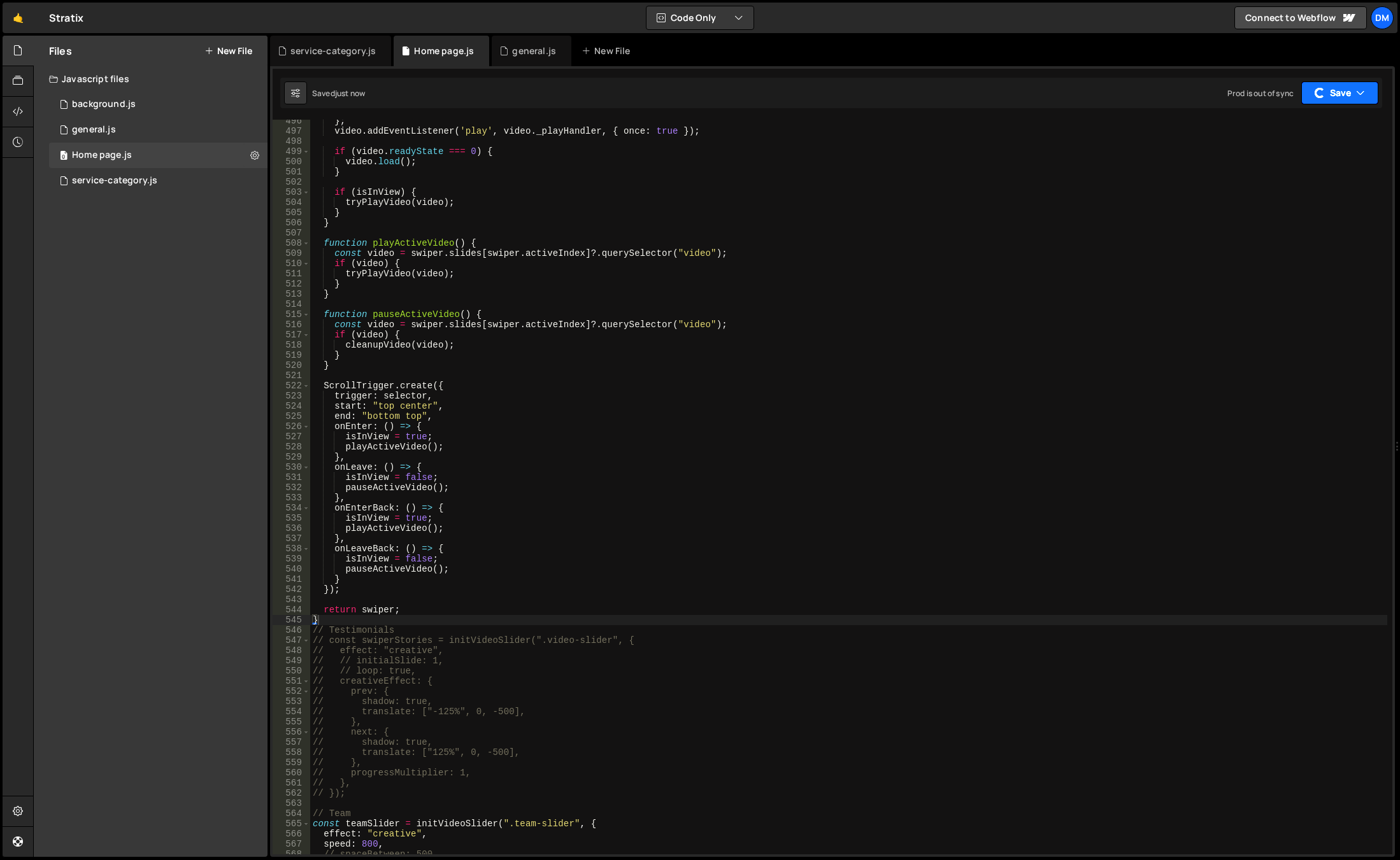
click at [1342, 95] on button "Save" at bounding box center [1339, 93] width 77 height 23
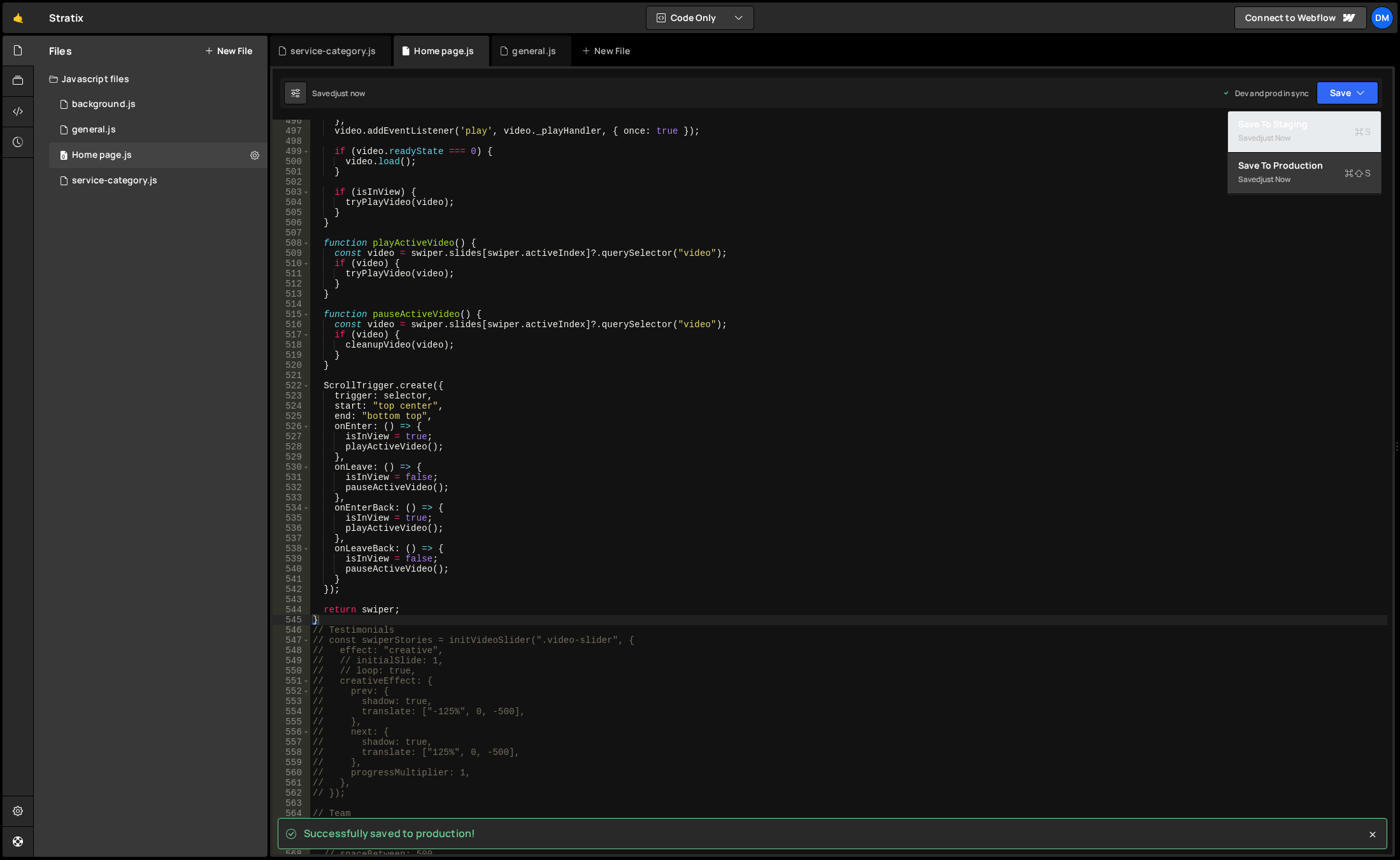
click at [1287, 141] on div "just now" at bounding box center [1275, 138] width 30 height 11
